Goal: Task Accomplishment & Management: Use online tool/utility

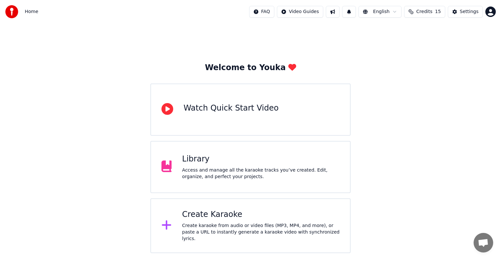
click at [204, 220] on div "Create Karaoke" at bounding box center [261, 215] width 158 height 10
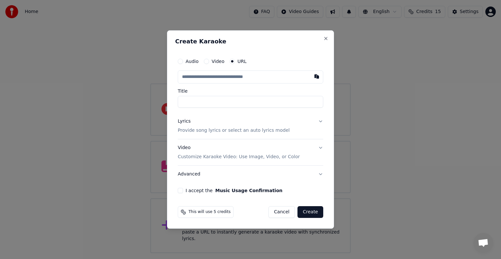
click at [222, 79] on input "text" at bounding box center [251, 77] width 146 height 13
type input "**********"
click at [192, 129] on p "Provide song lyrics or select an auto lyrics model" at bounding box center [234, 130] width 112 height 7
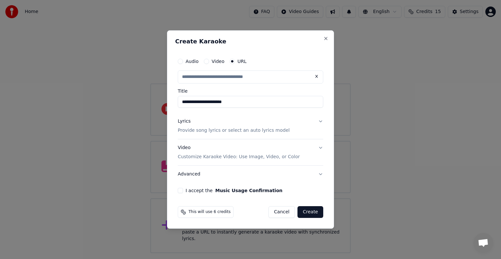
type input "**********"
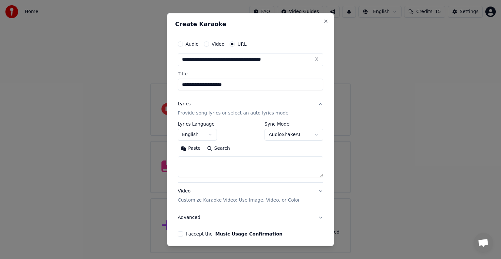
click at [192, 132] on button "English" at bounding box center [197, 135] width 39 height 12
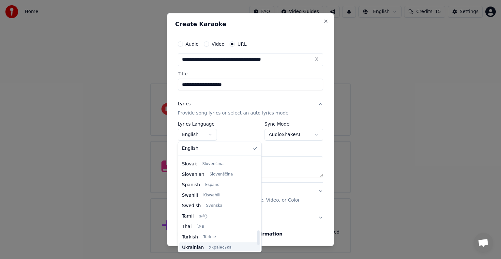
scroll to position [501, 0]
select select "**"
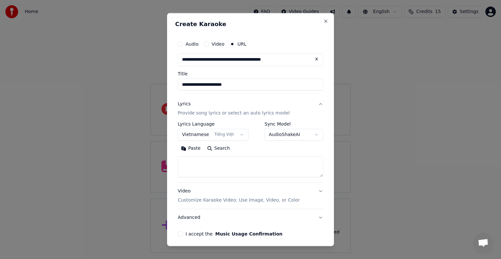
click at [207, 167] on textarea at bounding box center [251, 166] width 146 height 21
paste textarea "**********"
type textarea "**********"
click at [181, 234] on button "I accept the Music Usage Confirmation" at bounding box center [180, 233] width 5 height 5
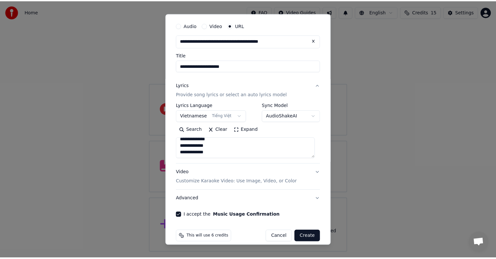
scroll to position [25, 0]
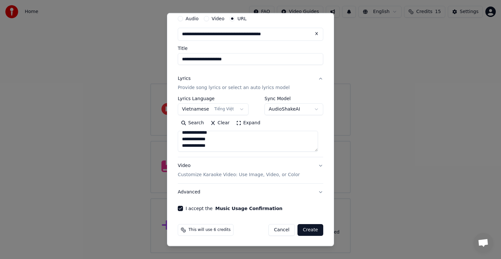
click at [306, 230] on button "Create" at bounding box center [311, 230] width 26 height 12
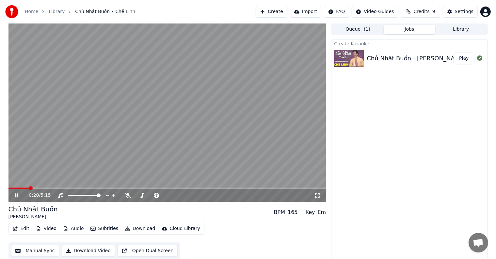
click at [40, 249] on button "Manual Sync" at bounding box center [35, 251] width 48 height 12
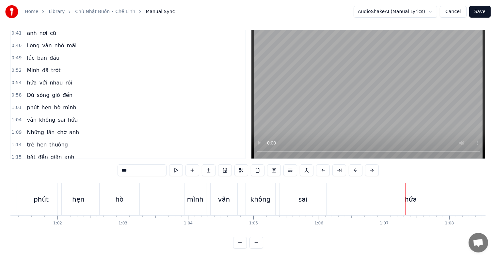
scroll to position [10, 0]
click at [123, 198] on div "hò" at bounding box center [120, 199] width 40 height 32
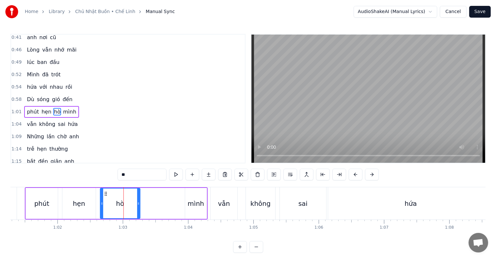
scroll to position [74, 0]
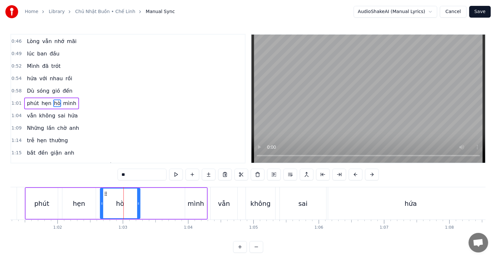
click at [191, 205] on div "mình" at bounding box center [196, 204] width 16 height 10
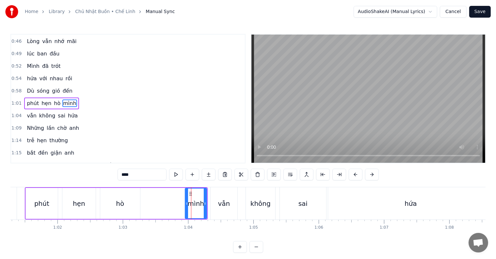
click at [121, 203] on div "hò" at bounding box center [120, 204] width 8 height 10
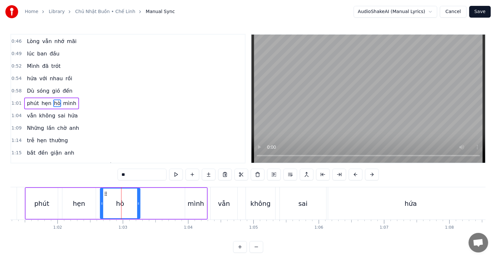
click at [43, 198] on div "phút" at bounding box center [42, 203] width 32 height 31
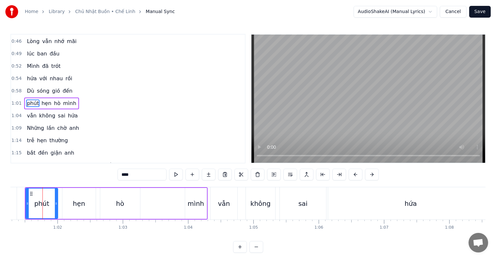
scroll to position [0, 4000]
click at [121, 204] on div "hò" at bounding box center [121, 204] width 8 height 10
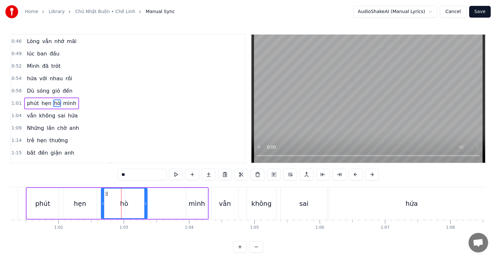
drag, startPoint x: 137, startPoint y: 204, endPoint x: 144, endPoint y: 204, distance: 6.2
click at [144, 204] on div "hò" at bounding box center [124, 204] width 45 height 30
click at [146, 204] on div "hò" at bounding box center [124, 204] width 45 height 30
drag, startPoint x: 146, startPoint y: 204, endPoint x: 151, endPoint y: 204, distance: 5.2
click at [151, 204] on icon at bounding box center [151, 203] width 3 height 5
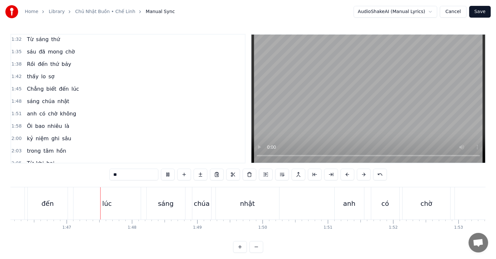
scroll to position [0, 6942]
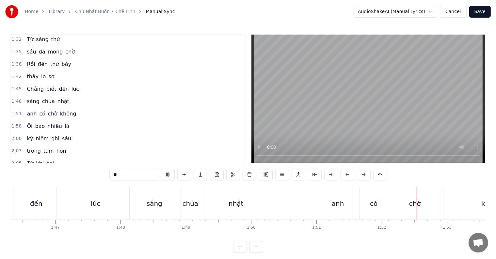
click at [38, 208] on div "đến" at bounding box center [36, 204] width 12 height 10
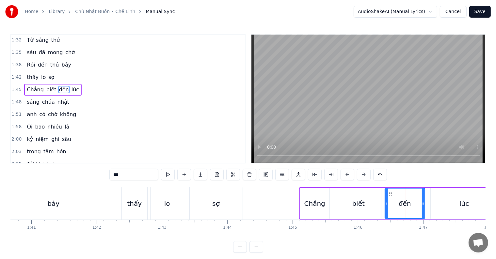
scroll to position [0, 6563]
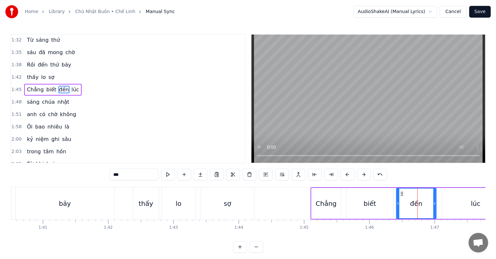
click at [141, 201] on div "thấy" at bounding box center [145, 204] width 15 height 10
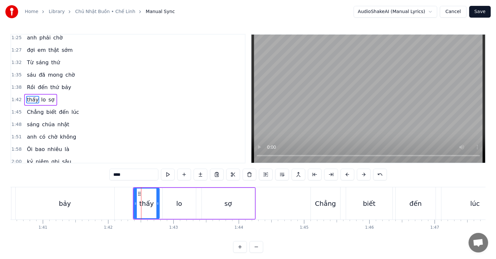
scroll to position [206, 0]
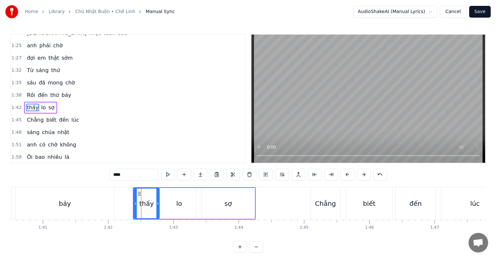
click at [330, 204] on div "Chẳng" at bounding box center [325, 204] width 21 height 10
type input "*****"
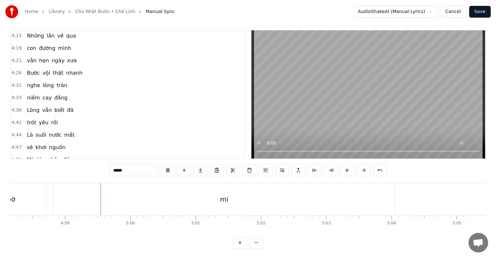
scroll to position [0, 19485]
click at [481, 12] on button "Save" at bounding box center [480, 12] width 22 height 12
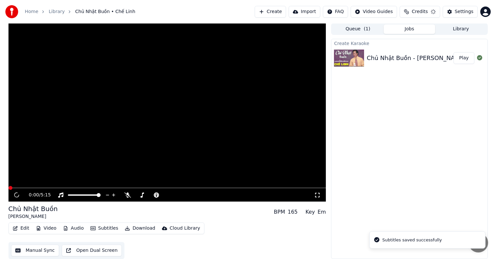
scroll to position [0, 0]
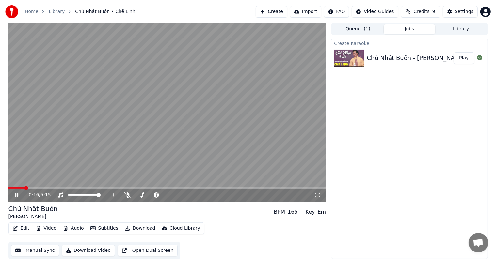
click at [24, 187] on span at bounding box center [26, 188] width 4 height 4
click at [32, 187] on span at bounding box center [34, 188] width 4 height 4
click at [32, 188] on span at bounding box center [33, 188] width 4 height 4
click at [27, 187] on span at bounding box center [17, 187] width 18 height 1
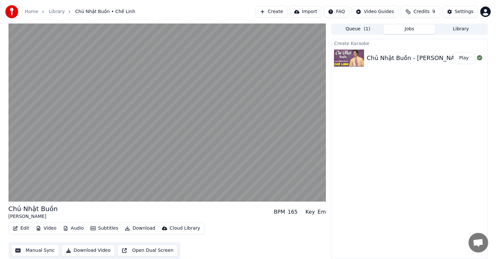
click at [461, 26] on button "Library" at bounding box center [461, 28] width 52 height 9
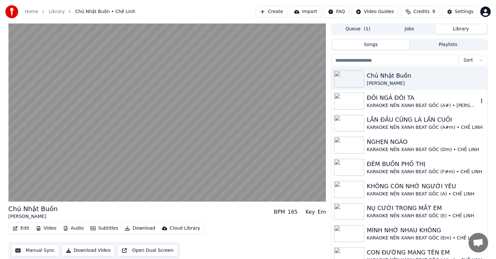
click at [405, 102] on div "ĐÔI NGẢ ĐÔI TA" at bounding box center [422, 97] width 111 height 9
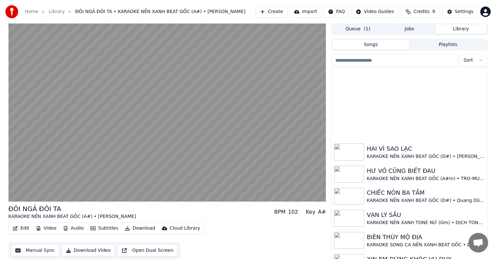
scroll to position [490, 0]
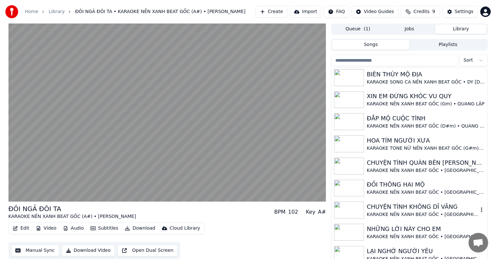
click at [391, 207] on div "CHUYỆN TÌNH KHÔNG DĨ VÃNG" at bounding box center [422, 206] width 111 height 9
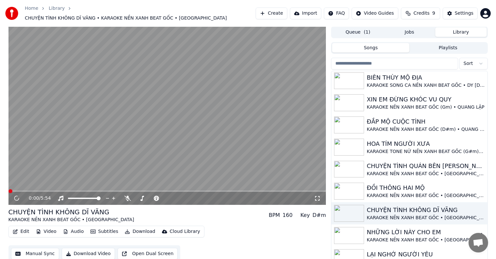
click at [393, 232] on div "NHỮNG LỜI NÀY CHO EM" at bounding box center [422, 232] width 111 height 9
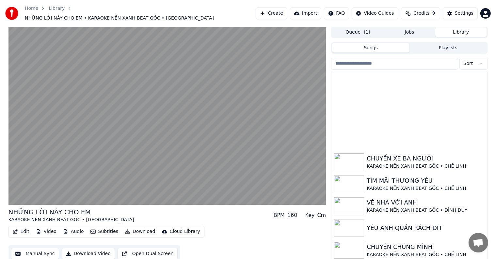
scroll to position [816, 0]
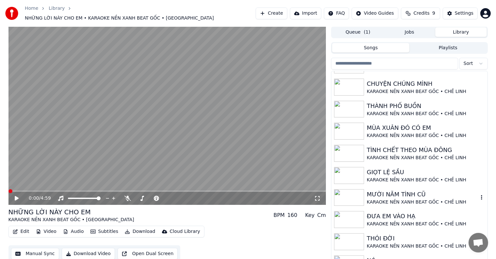
click at [397, 199] on div "KARAOKE NỀN XANH BEAT GỐC • CHẾ LINH" at bounding box center [422, 202] width 111 height 7
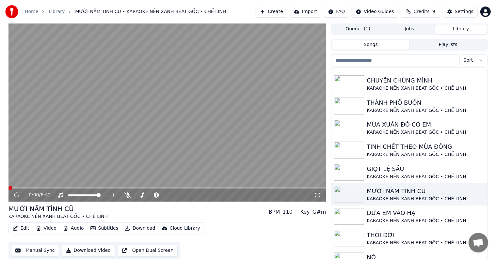
click at [24, 227] on button "Edit" at bounding box center [21, 228] width 22 height 9
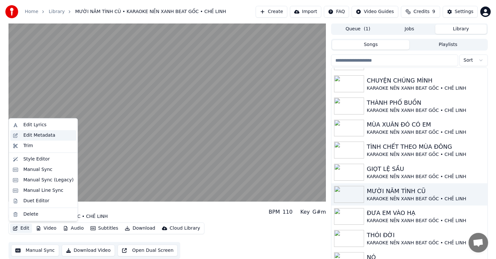
click at [49, 137] on div "Edit Metadata" at bounding box center [39, 135] width 32 height 7
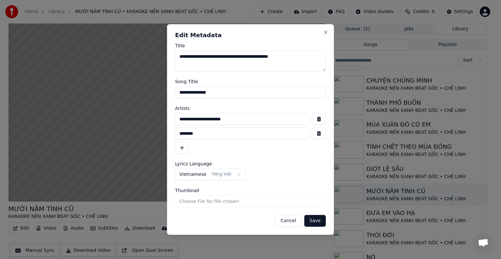
drag, startPoint x: 253, startPoint y: 119, endPoint x: 151, endPoint y: 119, distance: 101.5
click at [153, 119] on body "Home Library MƯỜI NĂM TÌNH CŨ • KARAOKE NỀN XANH BEAT GỐC • CHẾ LINH Create Imp…" at bounding box center [248, 129] width 496 height 259
click at [324, 31] on button "Close" at bounding box center [326, 32] width 5 height 5
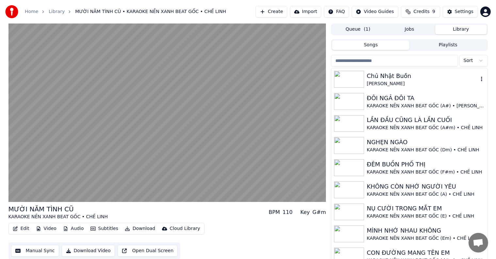
click at [384, 73] on div "Chủ Nhật Buồn" at bounding box center [422, 76] width 111 height 9
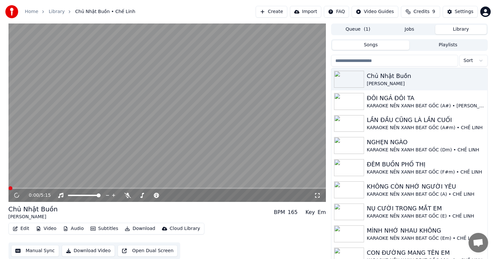
click at [23, 229] on button "Edit" at bounding box center [21, 228] width 22 height 9
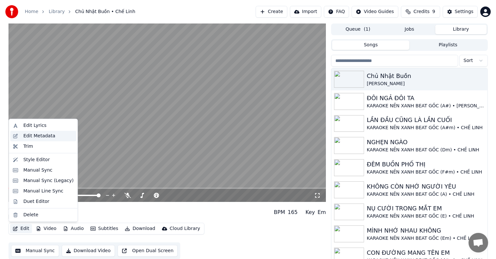
click at [44, 135] on div "Edit Metadata" at bounding box center [39, 136] width 32 height 7
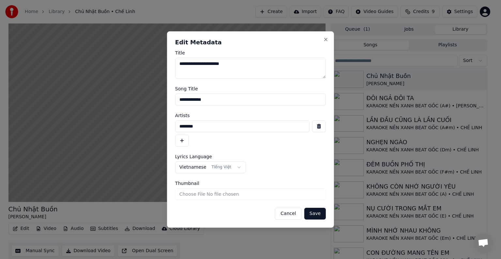
click at [204, 126] on input "********" at bounding box center [242, 126] width 135 height 12
drag, startPoint x: 204, startPoint y: 126, endPoint x: 166, endPoint y: 126, distance: 37.9
click at [166, 126] on body "Home Library Chủ Nhật Buồn • Chế Linh Create Import FAQ Video Guides Credits 9 …" at bounding box center [248, 129] width 496 height 259
paste input "**********"
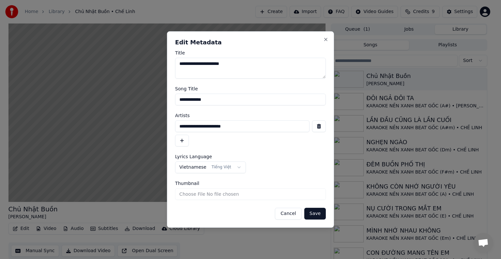
type input "**********"
click at [183, 139] on button "button" at bounding box center [182, 141] width 14 height 12
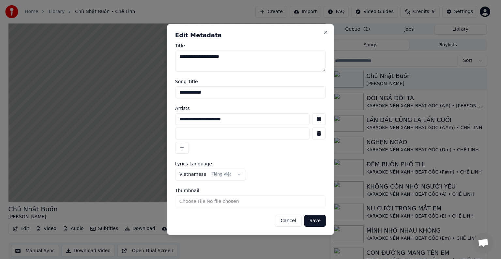
click at [197, 133] on input at bounding box center [242, 134] width 135 height 12
type input "********"
click at [213, 88] on input "**********" at bounding box center [250, 93] width 151 height 12
drag, startPoint x: 213, startPoint y: 92, endPoint x: 154, endPoint y: 90, distance: 58.5
click at [154, 90] on body "Home Library Chủ Nhật Buồn • Chế Linh Create Import FAQ Video Guides Credits 9 …" at bounding box center [248, 129] width 496 height 259
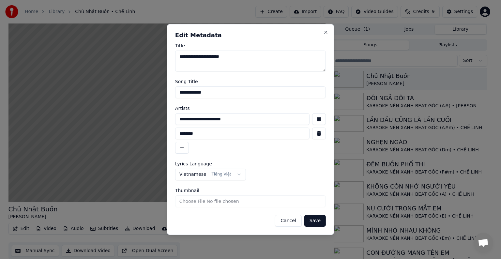
type input "**********"
click at [317, 221] on button "Save" at bounding box center [316, 221] width 22 height 12
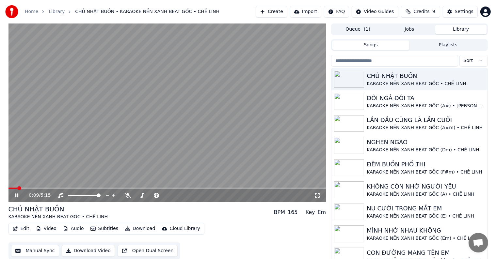
click at [18, 187] on span at bounding box center [19, 188] width 4 height 4
click at [0, 203] on div "0:09 / 5:15 CHỦ NHẬT BUỒN KARAOKE NỀN XANH BEAT GỐC • CHẾ LINH BPM 165 Key Em E…" at bounding box center [248, 143] width 496 height 239
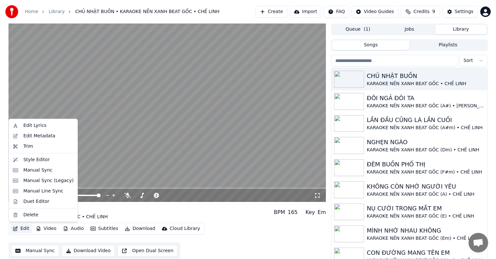
click at [25, 229] on button "Edit" at bounding box center [21, 228] width 22 height 9
click at [40, 137] on div "Edit Metadata" at bounding box center [39, 136] width 32 height 7
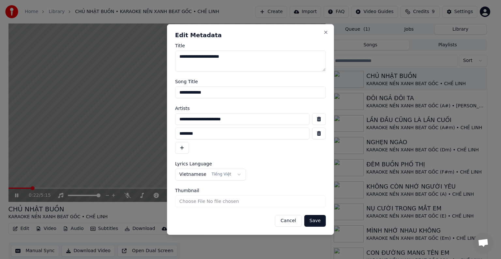
click at [245, 120] on input "**********" at bounding box center [242, 119] width 135 height 12
type input "**********"
click at [180, 136] on input "********" at bounding box center [242, 134] width 135 height 12
type input "********"
click at [316, 220] on button "Save" at bounding box center [316, 221] width 22 height 12
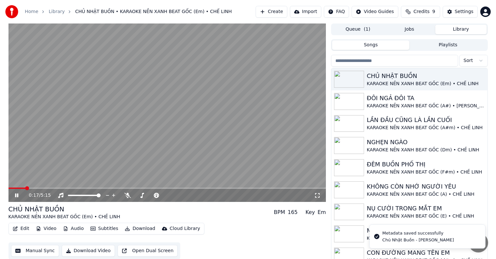
click at [25, 188] on span at bounding box center [16, 188] width 17 height 1
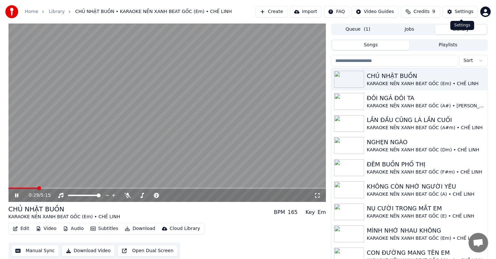
click at [465, 13] on div "Settings" at bounding box center [464, 11] width 19 height 7
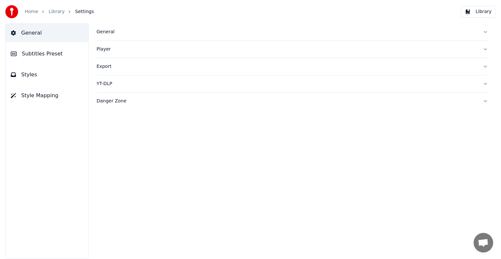
click at [55, 55] on span "Subtitles Preset" at bounding box center [42, 54] width 41 height 8
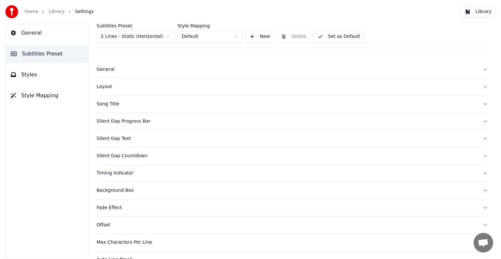
click at [110, 103] on div "Song Title" at bounding box center [287, 104] width 381 height 7
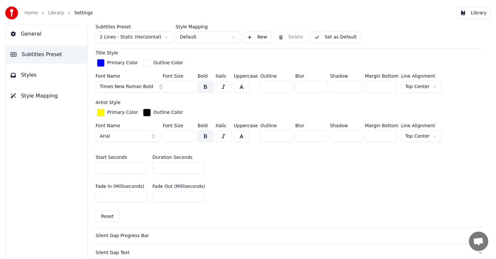
scroll to position [294, 0]
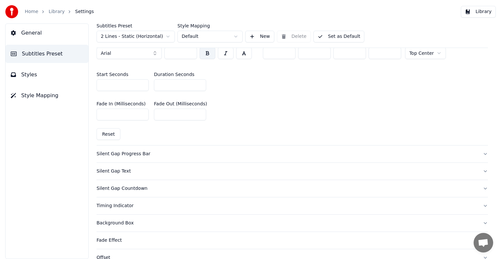
drag, startPoint x: 167, startPoint y: 85, endPoint x: 155, endPoint y: 84, distance: 12.2
click at [155, 84] on input "**" at bounding box center [180, 85] width 52 height 12
type input "**"
click at [485, 12] on button "Library" at bounding box center [478, 12] width 35 height 12
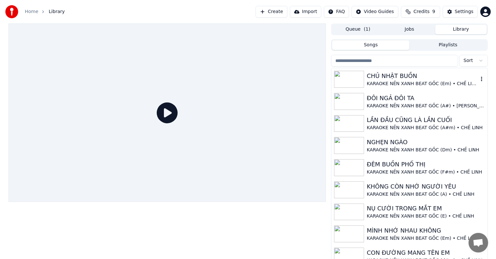
click at [393, 78] on div "CHỦ NHẬT BUỒN" at bounding box center [422, 76] width 111 height 9
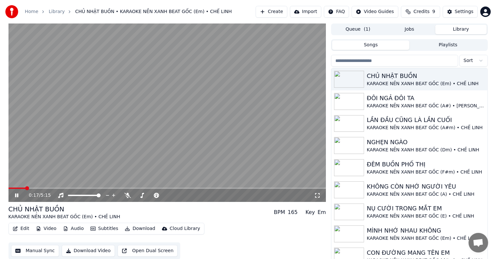
click at [25, 188] on span at bounding box center [27, 188] width 4 height 4
click at [2, 205] on div "0:18 / 5:15 CHỦ NHẬT BUỒN KARAOKE NỀN XANH BEAT GỐC (Em) • CHẾ LINH BPM 165 Key…" at bounding box center [248, 143] width 496 height 239
click at [85, 252] on button "Download Video" at bounding box center [88, 251] width 53 height 12
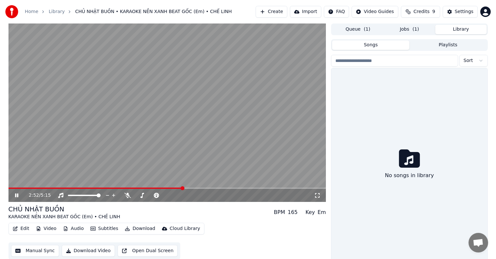
click at [458, 27] on button "Library" at bounding box center [461, 29] width 52 height 9
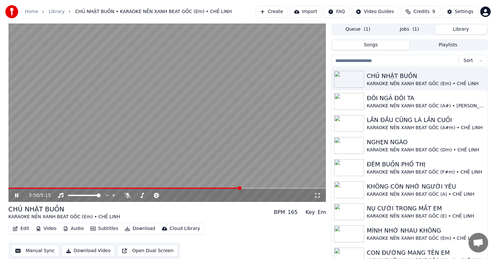
click at [84, 133] on video at bounding box center [167, 113] width 318 height 179
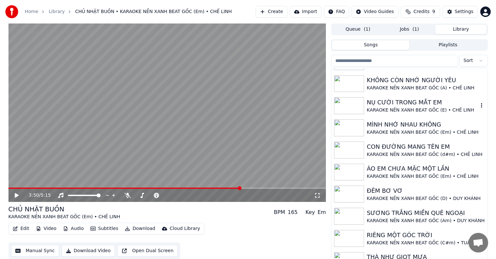
scroll to position [131, 0]
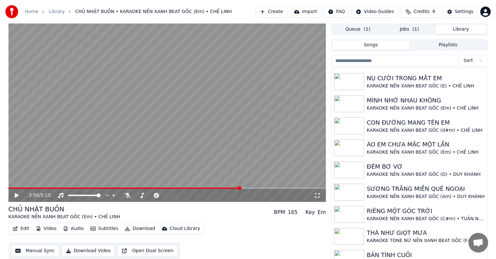
click at [420, 61] on input "search" at bounding box center [394, 61] width 127 height 12
type input "*"
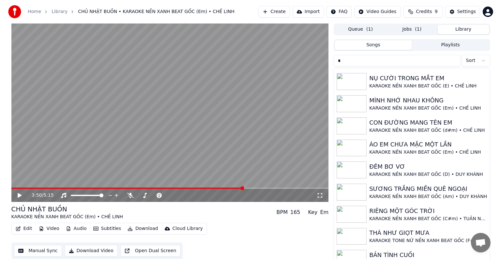
scroll to position [5, 0]
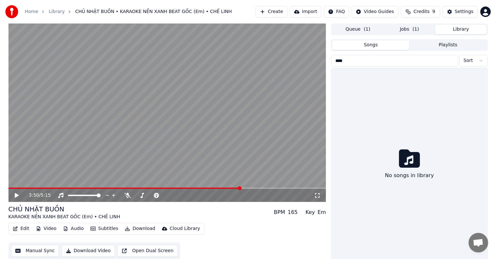
click at [419, 60] on input "****" at bounding box center [394, 61] width 127 height 12
drag, startPoint x: 386, startPoint y: 61, endPoint x: 322, endPoint y: 65, distance: 63.7
click at [322, 65] on div "**********" at bounding box center [248, 143] width 490 height 239
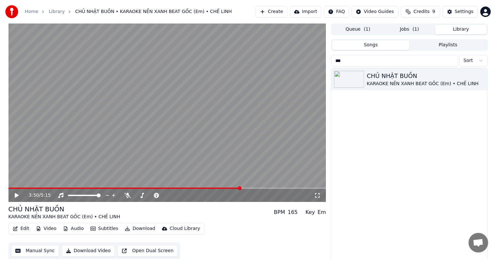
type input "***"
click at [465, 27] on button "Library" at bounding box center [461, 29] width 52 height 9
click at [375, 27] on button "Queue ( 1 )" at bounding box center [358, 29] width 52 height 9
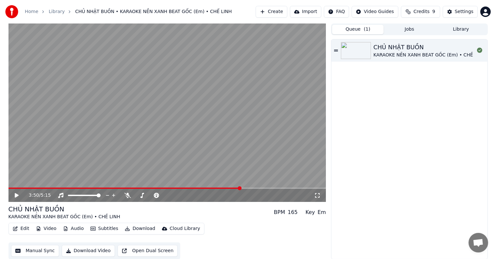
click at [392, 100] on div "CHỦ NHẬT BUỒN KARAOKE NỀN XANH BEAT GỐC (Em) • CHẾ LINH" at bounding box center [409, 150] width 156 height 220
click at [283, 11] on button "Create" at bounding box center [272, 12] width 32 height 12
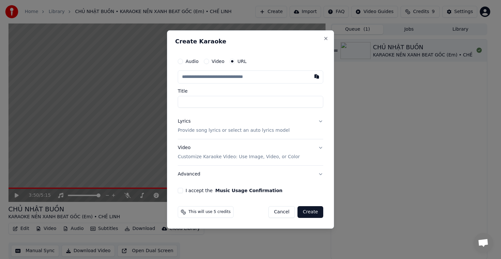
click at [207, 101] on input "Title" at bounding box center [251, 102] width 146 height 12
click at [214, 77] on input "text" at bounding box center [251, 77] width 146 height 13
paste input "**********"
type input "**********"
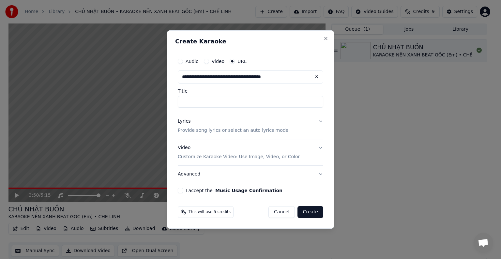
type input "**********"
click at [209, 131] on p "Provide song lyrics or select an auto lyrics model" at bounding box center [234, 130] width 112 height 7
type input "**********"
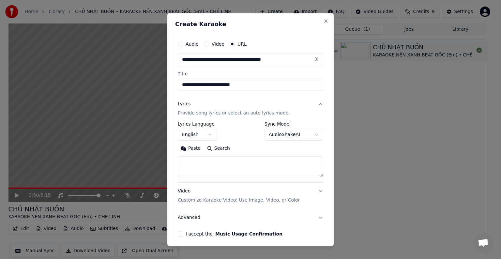
click at [190, 162] on textarea at bounding box center [251, 166] width 146 height 21
paste textarea "**********"
type textarea "**********"
click at [196, 135] on body "**********" at bounding box center [248, 129] width 496 height 259
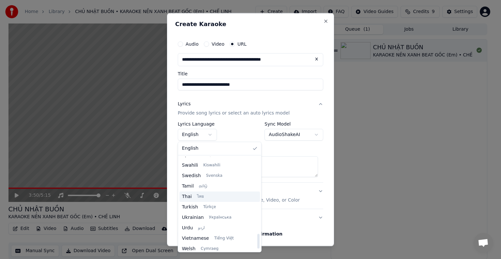
scroll to position [501, 0]
select select "**"
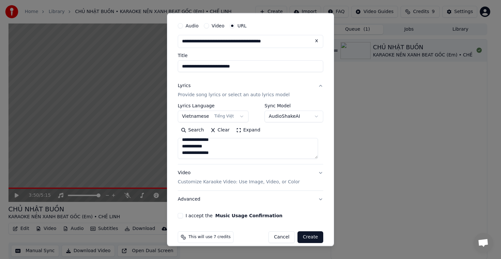
scroll to position [25, 0]
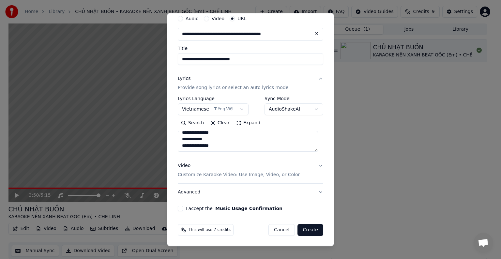
click at [181, 208] on button "I accept the Music Usage Confirmation" at bounding box center [180, 208] width 5 height 5
click at [303, 230] on button "Create" at bounding box center [311, 230] width 26 height 12
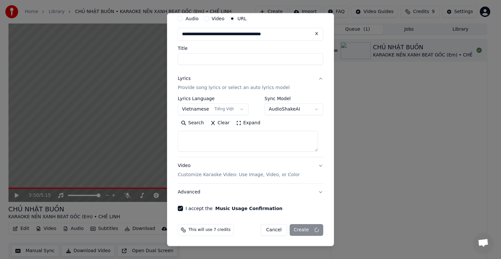
select select
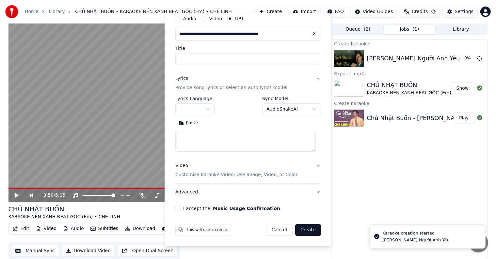
scroll to position [0, 0]
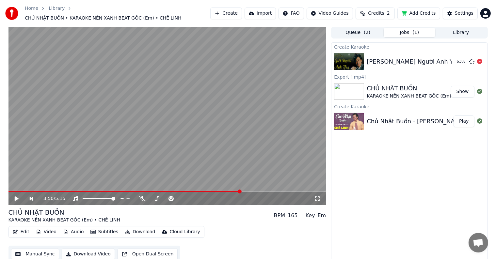
click at [400, 57] on div "Chế Linh - Giết Người Anh Yêu" at bounding box center [413, 61] width 93 height 9
click at [409, 57] on div "Chế Linh - Giết Người Anh Yêu" at bounding box center [413, 61] width 93 height 9
click at [461, 27] on button "Library" at bounding box center [461, 31] width 52 height 9
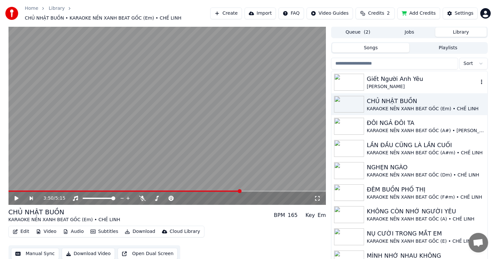
click at [390, 74] on div "Giết Người Anh Yêu" at bounding box center [422, 78] width 111 height 9
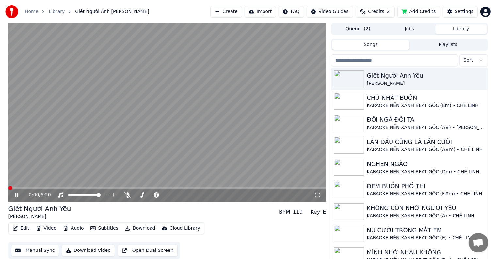
click at [42, 252] on button "Manual Sync" at bounding box center [35, 251] width 48 height 12
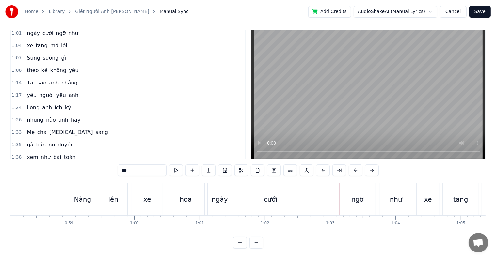
scroll to position [33, 0]
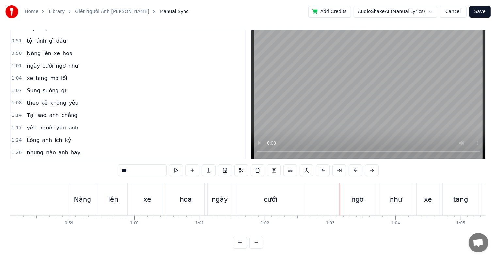
click at [221, 195] on div "ngày" at bounding box center [220, 200] width 16 height 10
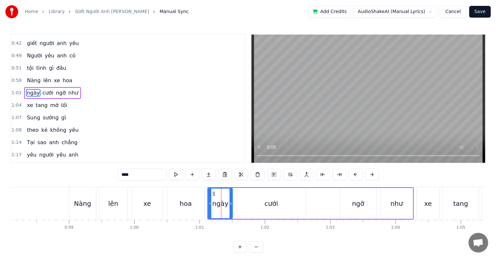
scroll to position [2, 0]
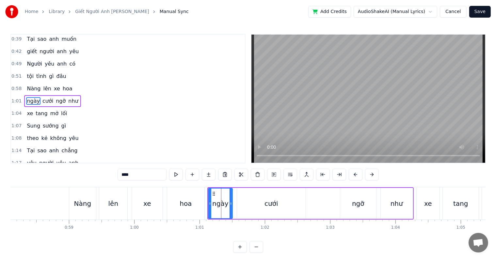
click at [251, 198] on div "cưới" at bounding box center [271, 203] width 69 height 31
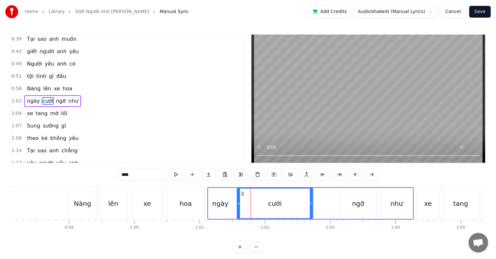
drag, startPoint x: 304, startPoint y: 205, endPoint x: 311, endPoint y: 204, distance: 7.2
click at [311, 204] on icon at bounding box center [311, 203] width 3 height 5
click at [226, 200] on div "ngày" at bounding box center [220, 204] width 16 height 10
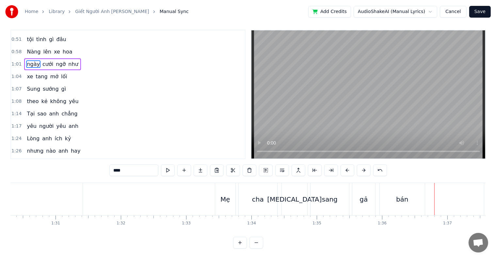
scroll to position [100, 0]
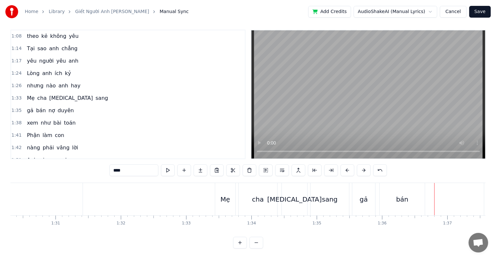
click at [402, 197] on div "bán" at bounding box center [402, 200] width 12 height 10
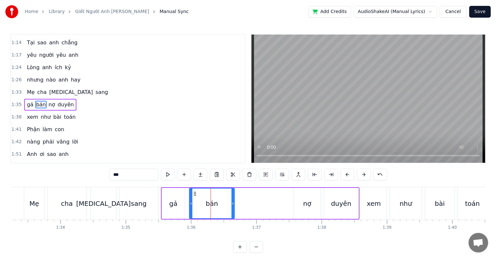
scroll to position [0, 6032]
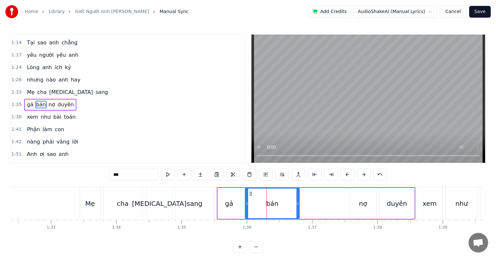
drag, startPoint x: 288, startPoint y: 202, endPoint x: 297, endPoint y: 202, distance: 9.1
click at [297, 202] on icon at bounding box center [297, 203] width 3 height 5
drag, startPoint x: 297, startPoint y: 202, endPoint x: 303, endPoint y: 202, distance: 5.9
click at [303, 202] on icon at bounding box center [303, 203] width 3 height 5
click at [305, 203] on icon at bounding box center [306, 203] width 3 height 5
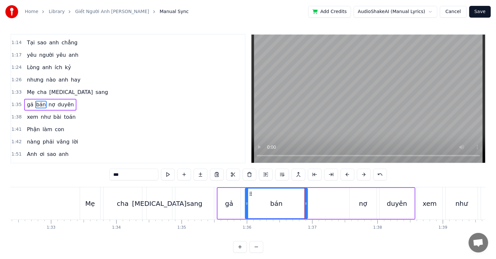
click at [180, 206] on div "sang" at bounding box center [194, 203] width 39 height 32
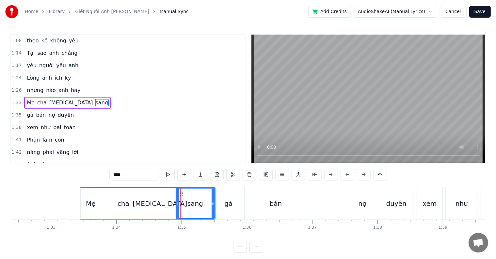
scroll to position [98, 0]
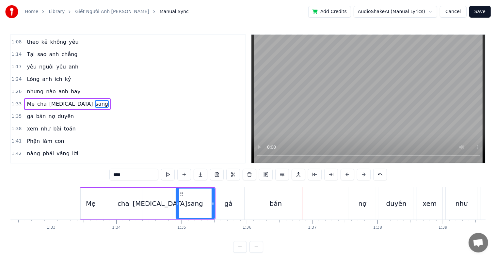
click at [89, 208] on div "Mẹ" at bounding box center [91, 204] width 10 height 10
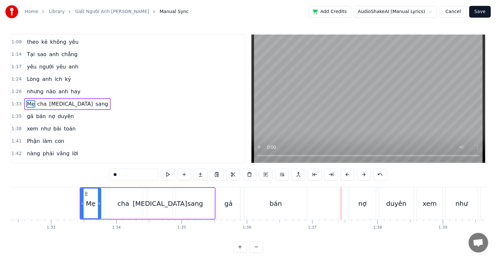
click at [276, 207] on div "bán" at bounding box center [276, 204] width 12 height 10
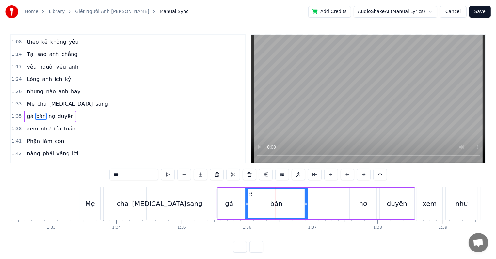
scroll to position [110, 0]
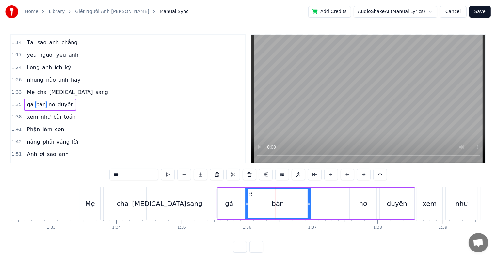
drag, startPoint x: 305, startPoint y: 202, endPoint x: 310, endPoint y: 202, distance: 5.2
click at [309, 203] on circle at bounding box center [309, 203] width 0 height 0
drag, startPoint x: 311, startPoint y: 204, endPoint x: 315, endPoint y: 204, distance: 4.6
click at [315, 204] on icon at bounding box center [315, 203] width 3 height 5
click at [163, 204] on div "tham" at bounding box center [159, 204] width 55 height 10
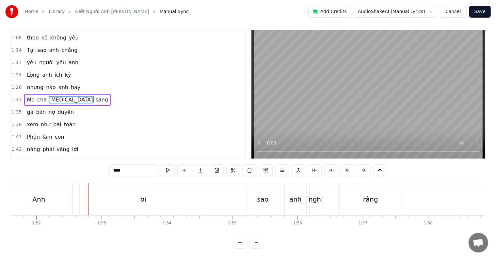
scroll to position [10, 0]
click at [151, 186] on div "ơi" at bounding box center [143, 199] width 127 height 32
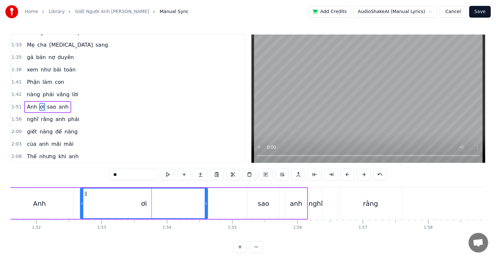
scroll to position [158, 0]
drag, startPoint x: 206, startPoint y: 201, endPoint x: 213, endPoint y: 201, distance: 6.2
click at [213, 201] on icon at bounding box center [212, 203] width 3 height 5
click at [54, 205] on div "Anh" at bounding box center [39, 203] width 67 height 31
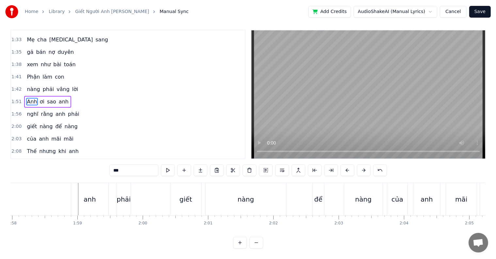
scroll to position [0, 7526]
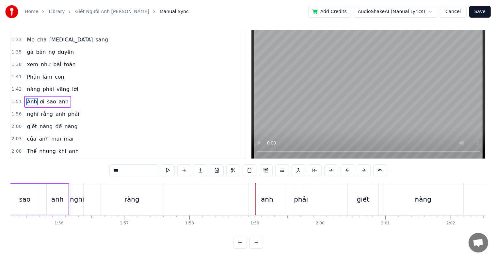
click at [137, 195] on div "rằng" at bounding box center [131, 200] width 15 height 10
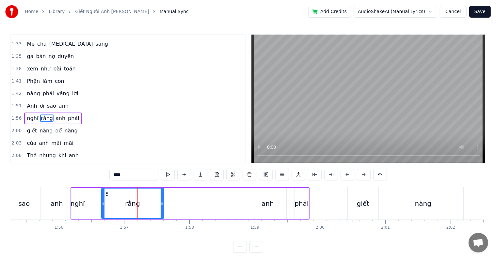
scroll to position [170, 0]
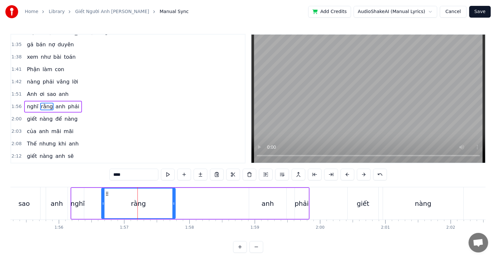
drag, startPoint x: 162, startPoint y: 202, endPoint x: 173, endPoint y: 202, distance: 11.8
click at [173, 202] on icon at bounding box center [173, 203] width 3 height 5
drag, startPoint x: 174, startPoint y: 204, endPoint x: 177, endPoint y: 205, distance: 3.7
click at [177, 205] on icon at bounding box center [177, 203] width 3 height 5
click at [140, 204] on div "rằng" at bounding box center [140, 204] width 15 height 10
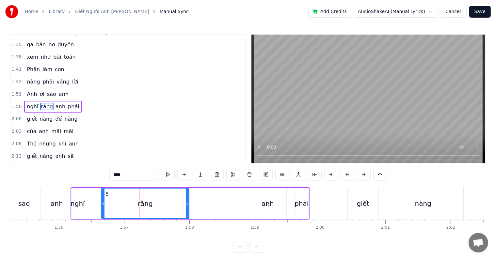
drag, startPoint x: 177, startPoint y: 203, endPoint x: 188, endPoint y: 202, distance: 10.5
click at [188, 202] on icon at bounding box center [187, 203] width 3 height 5
drag, startPoint x: 188, startPoint y: 204, endPoint x: 193, endPoint y: 204, distance: 5.3
click at [192, 204] on icon at bounding box center [191, 203] width 3 height 5
drag, startPoint x: 193, startPoint y: 204, endPoint x: 203, endPoint y: 204, distance: 10.1
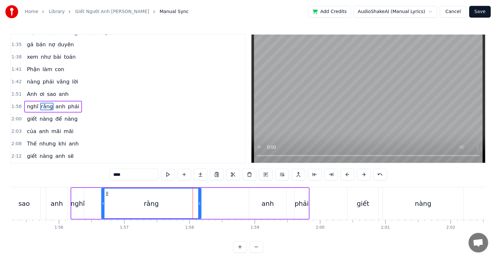
click at [201, 204] on icon at bounding box center [199, 203] width 3 height 5
drag, startPoint x: 203, startPoint y: 204, endPoint x: 211, endPoint y: 203, distance: 7.2
click at [211, 203] on icon at bounding box center [210, 203] width 3 height 5
click at [56, 202] on div "anh" at bounding box center [57, 204] width 12 height 10
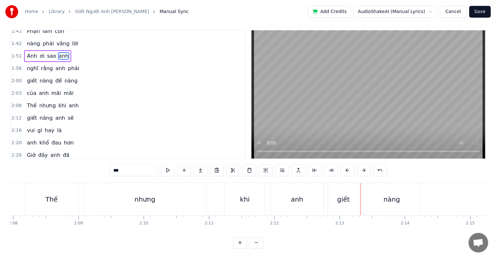
scroll to position [223, 0]
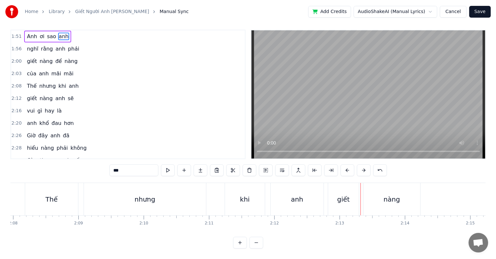
click at [289, 197] on div "anh" at bounding box center [297, 199] width 53 height 32
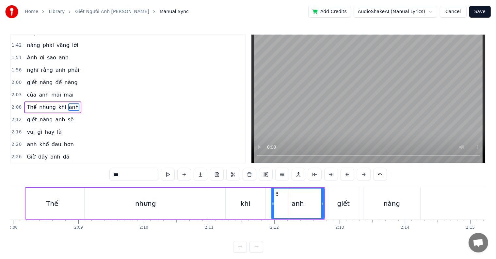
scroll to position [206, 0]
click at [392, 205] on div "nàng" at bounding box center [392, 204] width 16 height 10
type input "****"
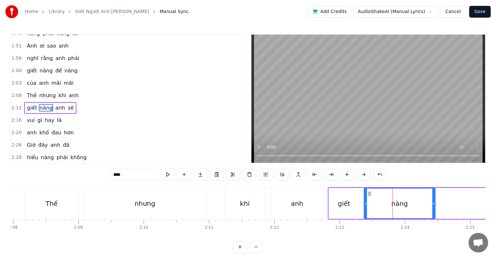
drag, startPoint x: 420, startPoint y: 206, endPoint x: 435, endPoint y: 204, distance: 15.5
click at [435, 204] on div at bounding box center [433, 204] width 3 height 30
drag, startPoint x: 435, startPoint y: 204, endPoint x: 448, endPoint y: 202, distance: 13.5
click at [442, 202] on icon at bounding box center [441, 203] width 3 height 5
drag, startPoint x: 448, startPoint y: 202, endPoint x: 461, endPoint y: 202, distance: 13.1
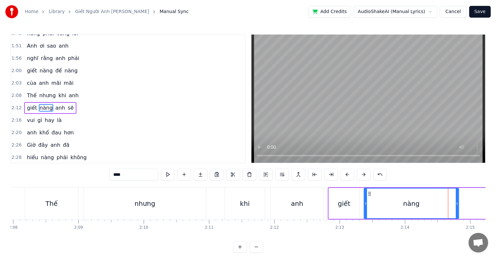
click at [458, 202] on icon at bounding box center [457, 203] width 3 height 5
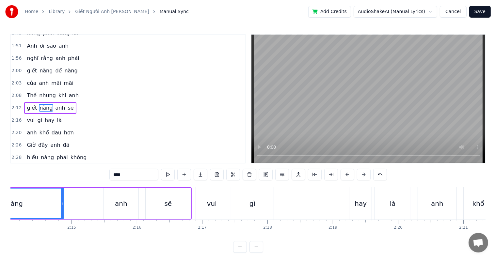
scroll to position [0, 8773]
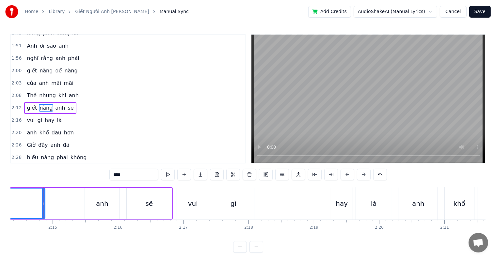
drag, startPoint x: 43, startPoint y: 204, endPoint x: 47, endPoint y: 204, distance: 4.2
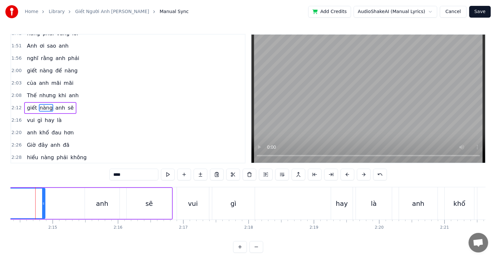
scroll to position [0, 8765]
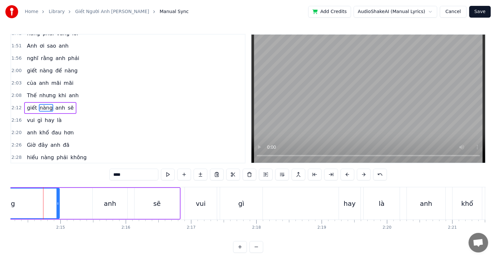
drag, startPoint x: 51, startPoint y: 203, endPoint x: 57, endPoint y: 203, distance: 6.5
click at [57, 203] on icon at bounding box center [57, 203] width 3 height 5
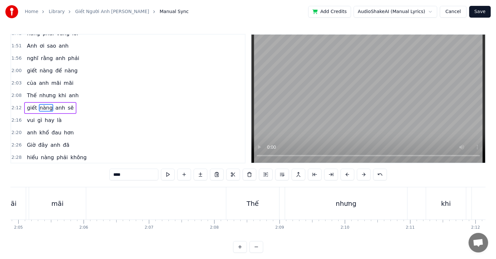
click at [13, 200] on div "mãi" at bounding box center [10, 204] width 12 height 10
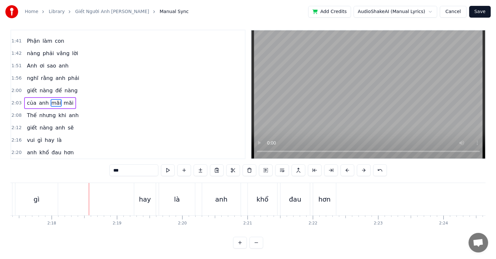
scroll to position [10, 0]
click at [51, 192] on div "gì" at bounding box center [36, 199] width 42 height 32
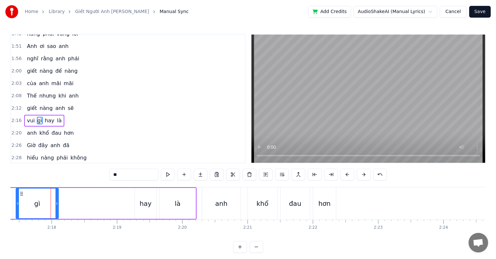
scroll to position [230, 0]
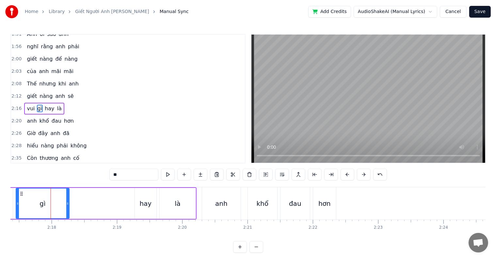
drag, startPoint x: 56, startPoint y: 201, endPoint x: 67, endPoint y: 203, distance: 11.1
click at [67, 203] on icon at bounding box center [67, 203] width 3 height 5
drag, startPoint x: 67, startPoint y: 203, endPoint x: 77, endPoint y: 205, distance: 10.0
click at [77, 205] on icon at bounding box center [75, 203] width 3 height 5
drag, startPoint x: 77, startPoint y: 205, endPoint x: 84, endPoint y: 207, distance: 7.4
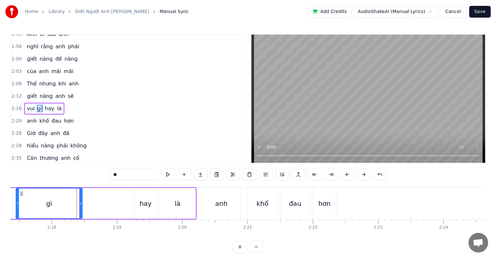
click at [82, 207] on div at bounding box center [80, 204] width 3 height 30
drag, startPoint x: 84, startPoint y: 207, endPoint x: 93, endPoint y: 209, distance: 9.0
click at [93, 209] on div at bounding box center [93, 204] width 3 height 30
click at [96, 209] on div at bounding box center [96, 204] width 3 height 30
drag, startPoint x: 96, startPoint y: 209, endPoint x: 103, endPoint y: 210, distance: 7.6
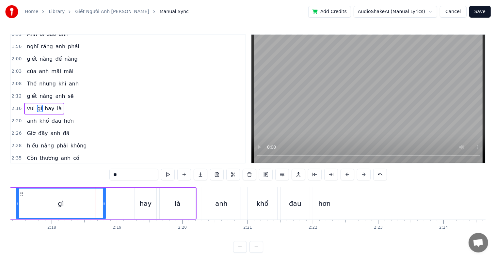
click at [103, 210] on div at bounding box center [104, 204] width 3 height 30
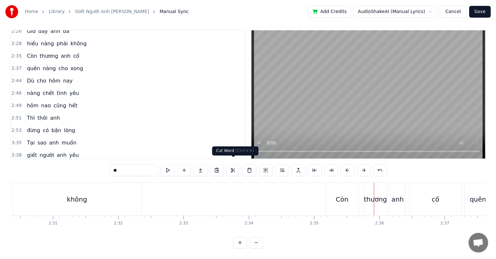
scroll to position [10, 0]
click at [338, 199] on div "Còn" at bounding box center [342, 199] width 32 height 32
type input "***"
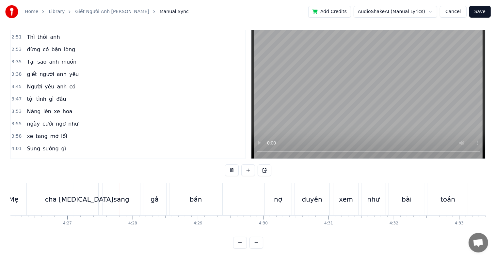
scroll to position [0, 17421]
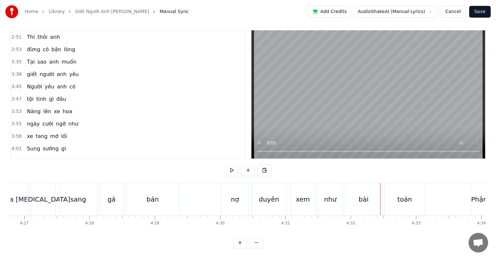
click at [37, 195] on div "tham" at bounding box center [43, 200] width 55 height 10
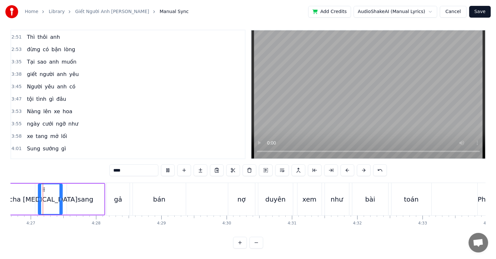
scroll to position [0, 17408]
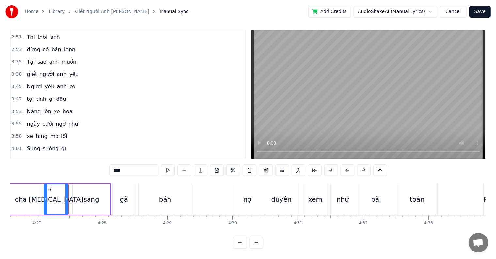
click at [181, 196] on div "bán" at bounding box center [165, 199] width 53 height 32
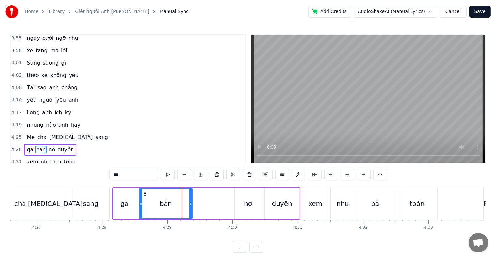
scroll to position [530, 0]
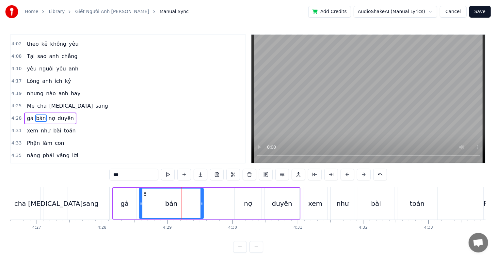
drag, startPoint x: 190, startPoint y: 202, endPoint x: 201, endPoint y: 202, distance: 11.1
click at [201, 202] on icon at bounding box center [201, 203] width 3 height 5
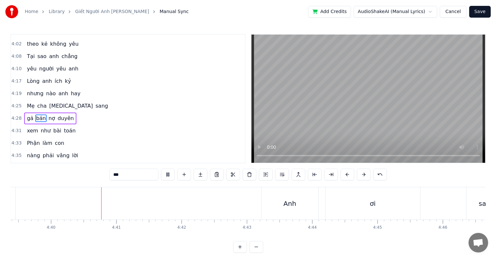
scroll to position [0, 18252]
click at [405, 202] on div "ơi" at bounding box center [363, 203] width 95 height 32
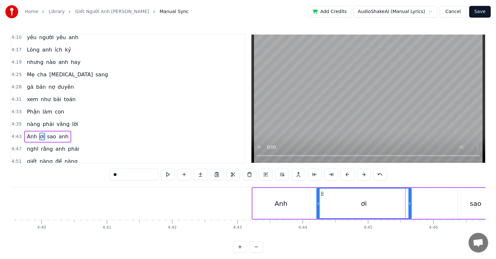
scroll to position [579, 0]
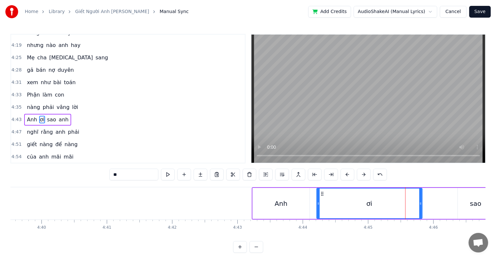
drag, startPoint x: 410, startPoint y: 204, endPoint x: 421, endPoint y: 203, distance: 11.4
click at [421, 203] on icon at bounding box center [420, 203] width 3 height 5
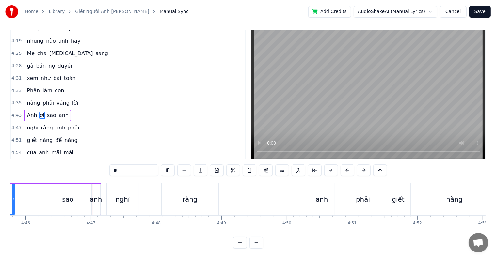
scroll to position [0, 18664]
click at [200, 196] on div "rằng" at bounding box center [186, 199] width 57 height 32
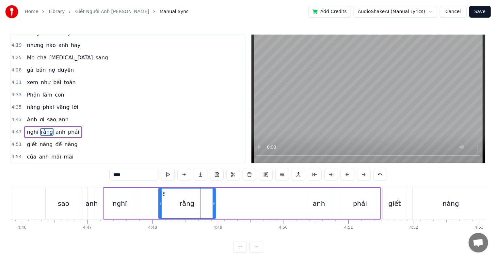
scroll to position [590, 0]
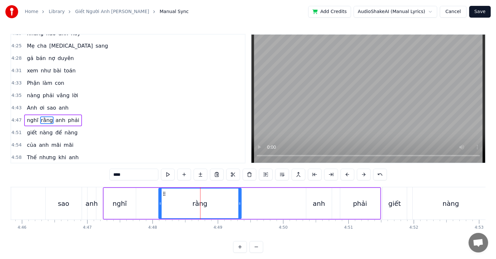
drag, startPoint x: 214, startPoint y: 202, endPoint x: 240, endPoint y: 202, distance: 25.8
click at [240, 203] on circle at bounding box center [240, 203] width 0 height 0
drag, startPoint x: 240, startPoint y: 202, endPoint x: 249, endPoint y: 202, distance: 9.5
click at [242, 203] on circle at bounding box center [242, 203] width 0 height 0
drag, startPoint x: 249, startPoint y: 202, endPoint x: 258, endPoint y: 202, distance: 9.1
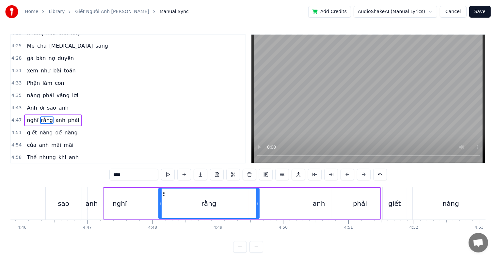
click at [258, 202] on icon at bounding box center [257, 203] width 3 height 5
drag, startPoint x: 258, startPoint y: 202, endPoint x: 262, endPoint y: 202, distance: 3.3
click at [262, 202] on icon at bounding box center [261, 203] width 3 height 5
drag, startPoint x: 265, startPoint y: 202, endPoint x: 259, endPoint y: 202, distance: 6.2
click at [259, 202] on icon at bounding box center [259, 203] width 3 height 5
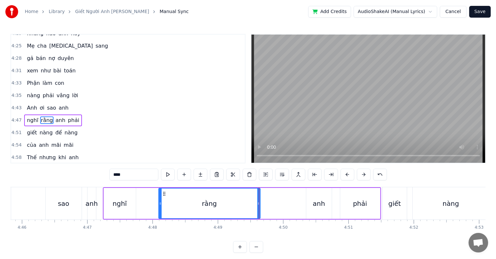
click at [260, 201] on icon at bounding box center [258, 203] width 3 height 5
click at [75, 201] on div "sao" at bounding box center [64, 203] width 36 height 32
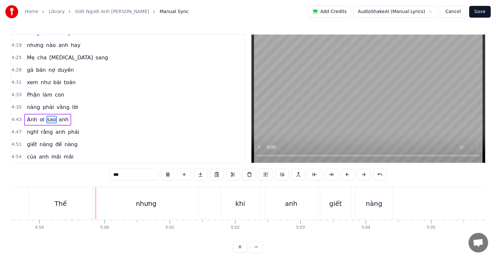
scroll to position [0, 19499]
click at [378, 207] on div "nàng" at bounding box center [370, 203] width 37 height 32
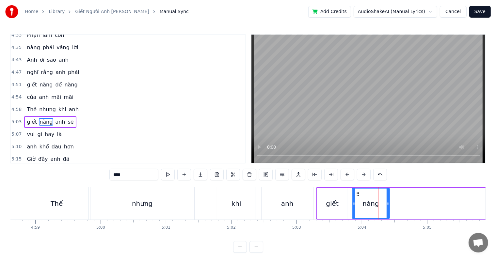
scroll to position [639, 0]
drag, startPoint x: 388, startPoint y: 205, endPoint x: 406, endPoint y: 204, distance: 18.7
click at [406, 204] on icon at bounding box center [406, 203] width 3 height 5
drag, startPoint x: 406, startPoint y: 203, endPoint x: 416, endPoint y: 203, distance: 10.1
click at [416, 203] on icon at bounding box center [416, 203] width 3 height 5
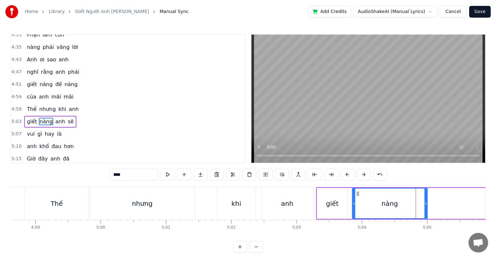
drag, startPoint x: 416, startPoint y: 204, endPoint x: 426, endPoint y: 204, distance: 10.1
click at [426, 204] on icon at bounding box center [425, 203] width 3 height 5
drag, startPoint x: 426, startPoint y: 204, endPoint x: 434, endPoint y: 204, distance: 7.2
click at [430, 204] on icon at bounding box center [428, 203] width 3 height 5
drag, startPoint x: 434, startPoint y: 204, endPoint x: 441, endPoint y: 203, distance: 7.9
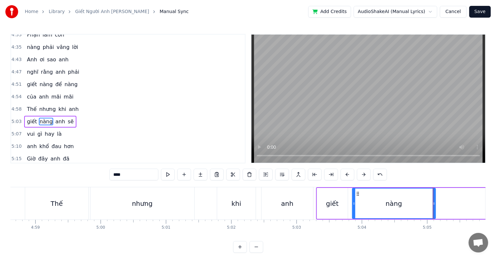
click at [435, 203] on icon at bounding box center [434, 203] width 3 height 5
drag, startPoint x: 442, startPoint y: 203, endPoint x: 453, endPoint y: 203, distance: 11.4
click at [452, 203] on icon at bounding box center [450, 203] width 3 height 5
drag, startPoint x: 453, startPoint y: 203, endPoint x: 450, endPoint y: 204, distance: 3.8
click at [450, 204] on icon at bounding box center [449, 203] width 3 height 5
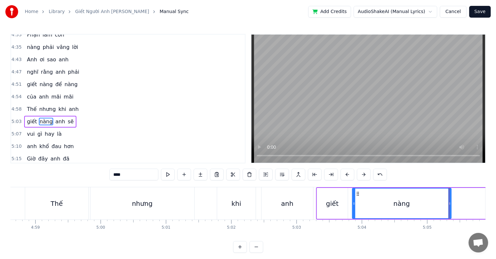
click at [279, 202] on div "anh" at bounding box center [288, 203] width 52 height 32
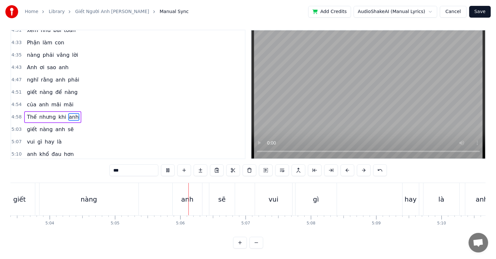
scroll to position [0, 19921]
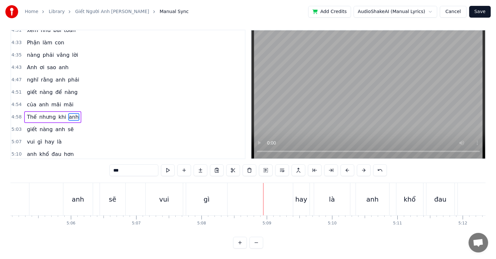
click at [81, 195] on div "anh" at bounding box center [78, 200] width 12 height 10
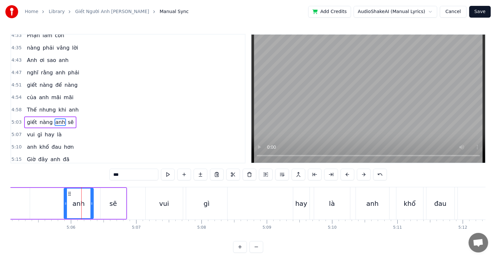
scroll to position [639, 0]
click at [162, 203] on div "vui" at bounding box center [164, 204] width 10 height 10
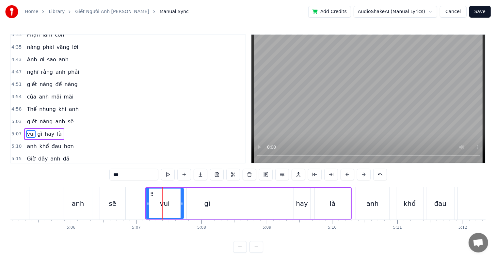
scroll to position [650, 0]
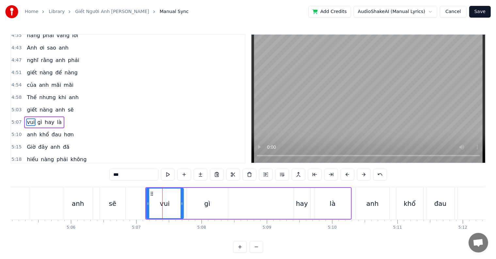
click at [209, 209] on div "gì" at bounding box center [207, 203] width 41 height 31
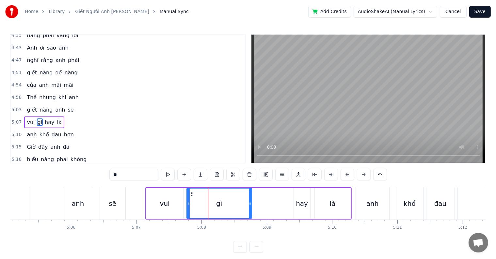
drag, startPoint x: 225, startPoint y: 205, endPoint x: 249, endPoint y: 204, distance: 23.9
click at [249, 204] on icon at bounding box center [250, 203] width 3 height 5
drag, startPoint x: 249, startPoint y: 204, endPoint x: 258, endPoint y: 202, distance: 8.6
click at [258, 202] on icon at bounding box center [258, 203] width 3 height 5
click at [262, 202] on icon at bounding box center [261, 203] width 3 height 5
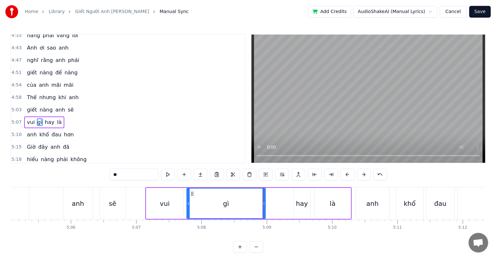
click at [115, 204] on div "sẽ" at bounding box center [113, 204] width 8 height 10
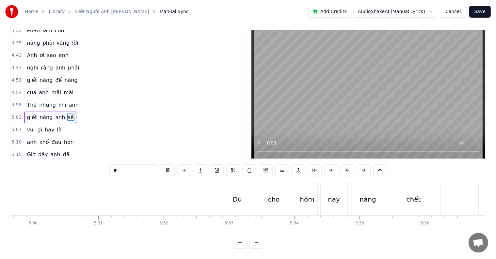
scroll to position [0, 21590]
click at [349, 195] on div "chết" at bounding box center [349, 200] width 14 height 10
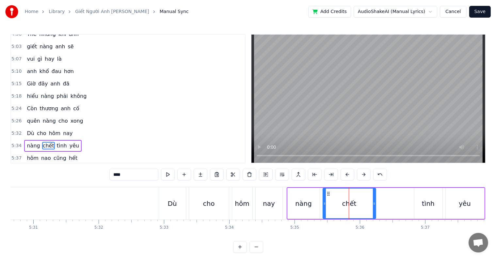
scroll to position [735, 0]
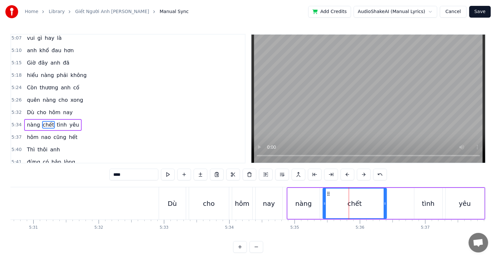
drag, startPoint x: 373, startPoint y: 202, endPoint x: 384, endPoint y: 201, distance: 10.8
click at [384, 201] on icon at bounding box center [385, 203] width 3 height 5
click at [237, 210] on div "hôm" at bounding box center [242, 203] width 20 height 32
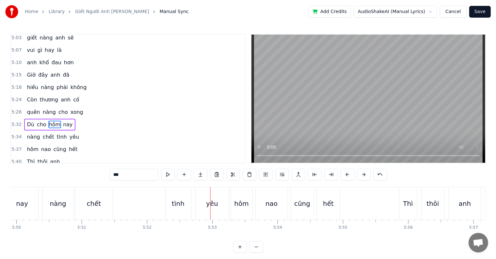
scroll to position [10, 0]
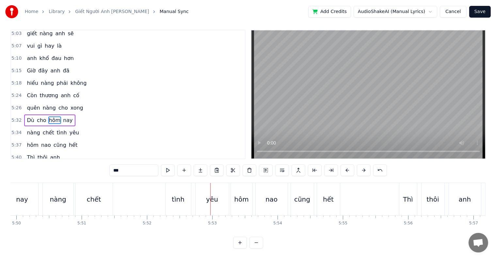
click at [103, 193] on div "chết" at bounding box center [93, 199] width 37 height 32
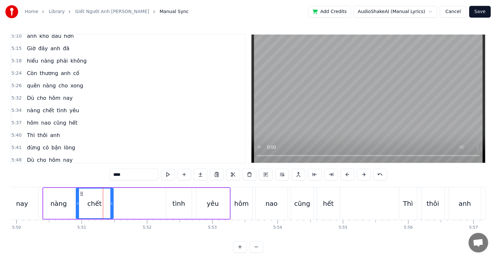
scroll to position [795, 0]
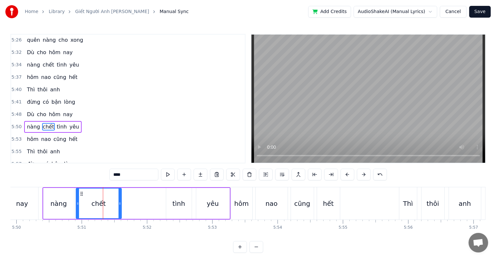
drag, startPoint x: 110, startPoint y: 203, endPoint x: 119, endPoint y: 203, distance: 9.1
click at [119, 203] on icon at bounding box center [120, 203] width 3 height 5
drag, startPoint x: 119, startPoint y: 203, endPoint x: 127, endPoint y: 203, distance: 7.5
click at [123, 203] on icon at bounding box center [121, 203] width 3 height 5
drag, startPoint x: 127, startPoint y: 203, endPoint x: 131, endPoint y: 203, distance: 3.9
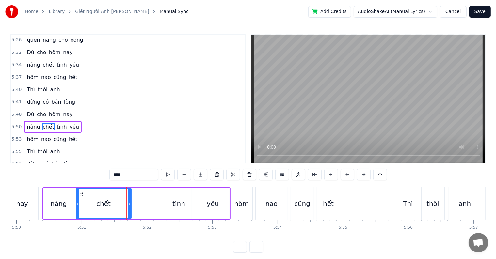
click at [131, 203] on icon at bounding box center [129, 203] width 3 height 5
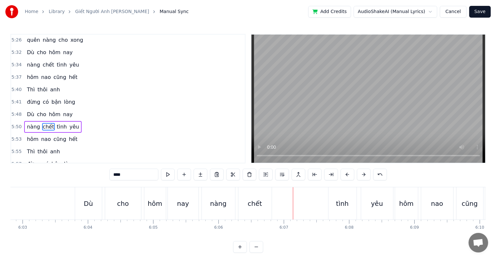
scroll to position [10, 0]
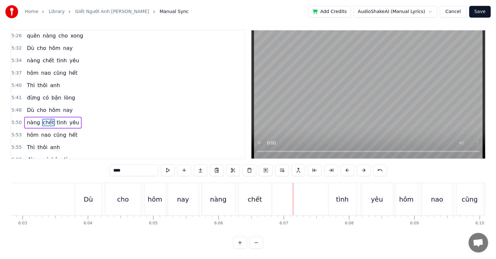
click at [255, 195] on div "chết" at bounding box center [255, 200] width 14 height 10
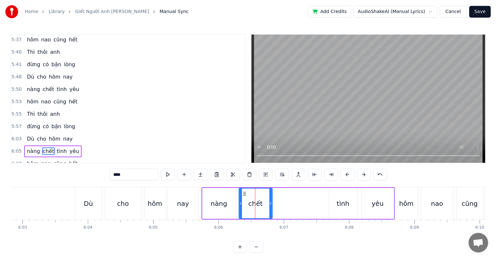
scroll to position [833, 0]
drag, startPoint x: 270, startPoint y: 202, endPoint x: 281, endPoint y: 203, distance: 10.8
click at [281, 203] on icon at bounding box center [281, 203] width 3 height 5
drag, startPoint x: 281, startPoint y: 203, endPoint x: 287, endPoint y: 203, distance: 5.9
click at [287, 203] on circle at bounding box center [286, 203] width 0 height 0
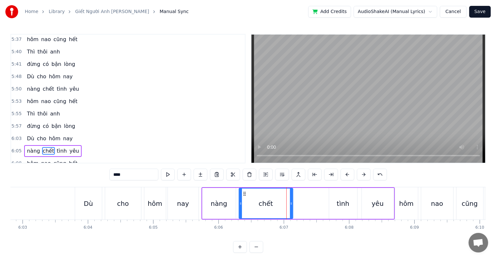
drag, startPoint x: 287, startPoint y: 203, endPoint x: 293, endPoint y: 203, distance: 5.9
click at [291, 203] on circle at bounding box center [291, 203] width 0 height 0
drag, startPoint x: 293, startPoint y: 203, endPoint x: 297, endPoint y: 203, distance: 4.6
click at [297, 203] on circle at bounding box center [297, 203] width 0 height 0
click at [216, 198] on div "nàng" at bounding box center [218, 203] width 33 height 31
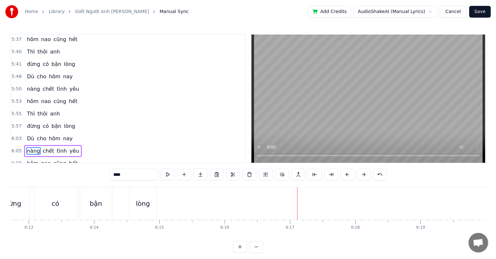
scroll to position [10, 0]
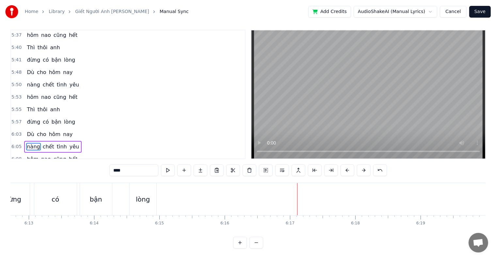
click at [150, 196] on div "lòng" at bounding box center [143, 199] width 27 height 32
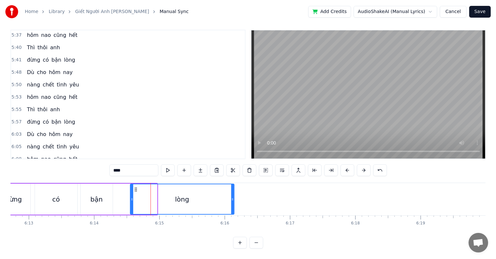
drag, startPoint x: 155, startPoint y: 194, endPoint x: 230, endPoint y: 194, distance: 75.1
click at [232, 197] on icon at bounding box center [232, 199] width 3 height 5
click at [24, 184] on div "đừng" at bounding box center [13, 199] width 33 height 31
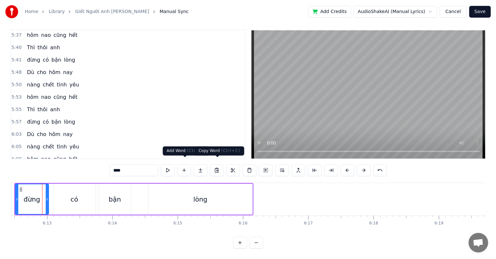
scroll to position [0, 24318]
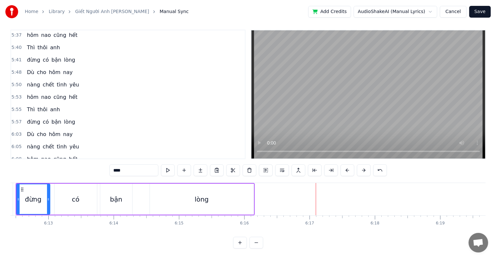
click at [29, 69] on span "Dù" at bounding box center [30, 73] width 8 height 8
type input "**"
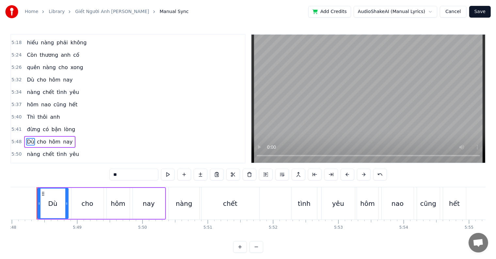
scroll to position [0, 22715]
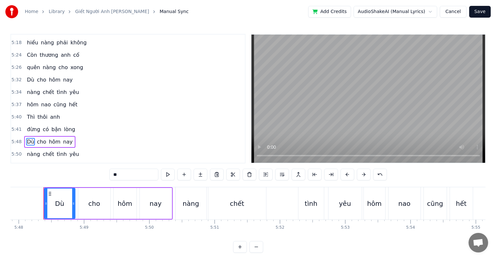
click at [29, 76] on span "Dù" at bounding box center [30, 80] width 8 height 8
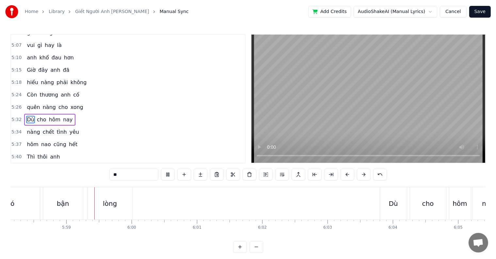
scroll to position [0, 23392]
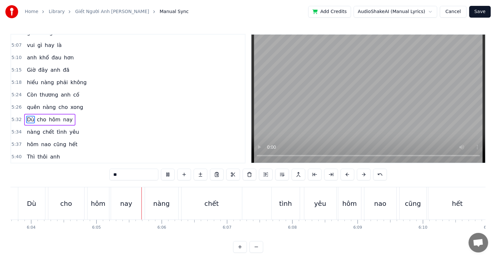
click at [482, 11] on button "Save" at bounding box center [480, 12] width 22 height 12
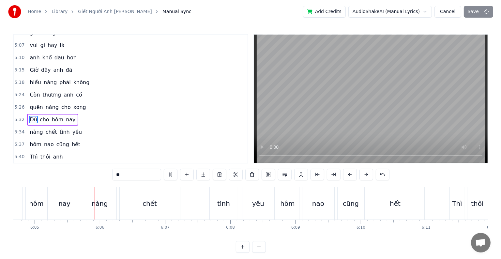
scroll to position [0, 23818]
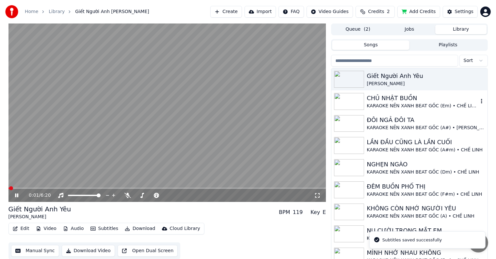
click at [390, 106] on div "KARAOKE NỀN XANH BEAT GỐC (Em) • CHẾ LINH" at bounding box center [422, 106] width 111 height 7
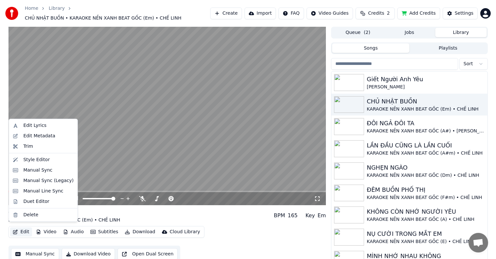
click at [23, 230] on button "Edit" at bounding box center [21, 232] width 22 height 9
click at [37, 136] on div "Edit Metadata" at bounding box center [39, 136] width 32 height 7
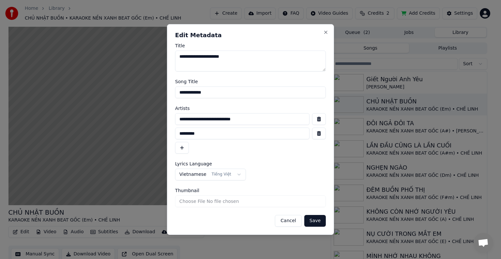
drag, startPoint x: 268, startPoint y: 118, endPoint x: 140, endPoint y: 117, distance: 128.3
click at [142, 117] on body "Home Library CHỦ NHẬT BUỒN • KARAOKE NỀN XANH BEAT GỐC (Em) • CHẾ LINH Create I…" at bounding box center [248, 129] width 496 height 259
click at [298, 225] on button "Cancel" at bounding box center [288, 221] width 26 height 12
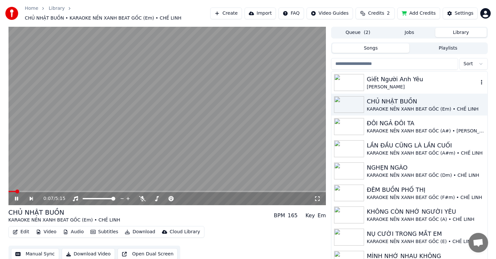
click at [393, 75] on div "Giết Người Anh Yêu" at bounding box center [422, 79] width 111 height 9
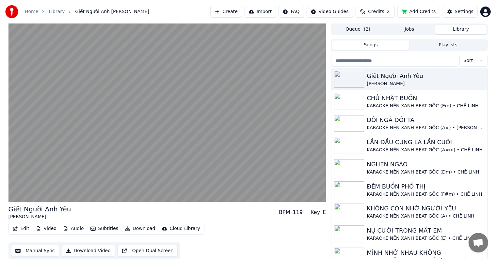
click at [22, 228] on button "Edit" at bounding box center [21, 228] width 22 height 9
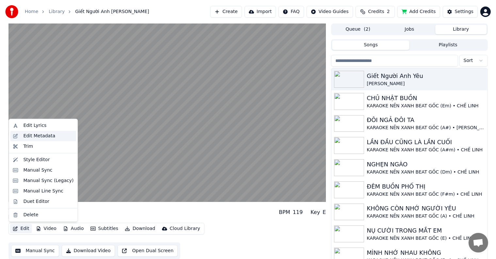
click at [38, 135] on div "Edit Metadata" at bounding box center [39, 136] width 32 height 7
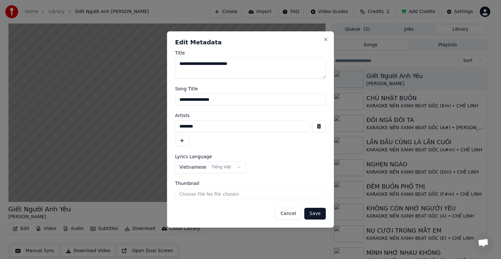
click at [201, 125] on input "********" at bounding box center [242, 126] width 135 height 12
drag, startPoint x: 222, startPoint y: 127, endPoint x: 168, endPoint y: 122, distance: 53.8
click at [172, 123] on div "**********" at bounding box center [250, 129] width 167 height 197
paste input "**********"
click at [251, 125] on input "**********" at bounding box center [242, 126] width 135 height 12
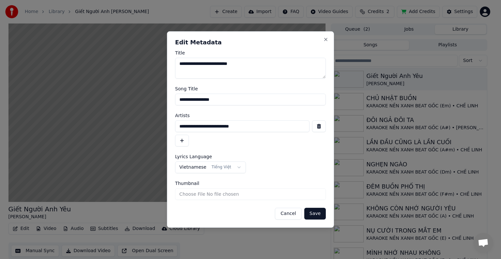
click at [184, 141] on button "button" at bounding box center [182, 141] width 14 height 12
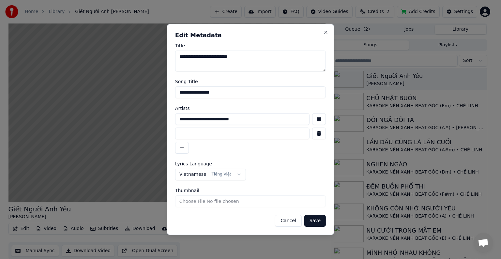
click at [258, 118] on input "**********" at bounding box center [242, 119] width 135 height 12
type input "**********"
click at [260, 133] on input at bounding box center [242, 134] width 135 height 12
type input "********"
drag, startPoint x: 230, startPoint y: 87, endPoint x: 146, endPoint y: 95, distance: 85.2
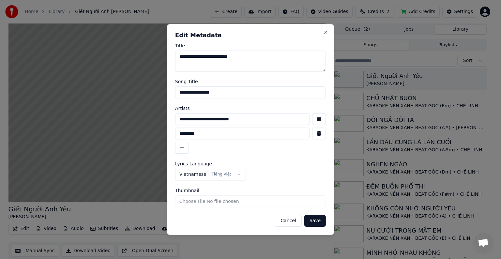
click at [148, 95] on body "Home Library Giết Người Anh Yêu • Chế Linh Create Import FAQ Video Guides Credi…" at bounding box center [248, 129] width 496 height 259
type input "*"
type input "**********"
click at [314, 222] on button "Save" at bounding box center [316, 221] width 22 height 12
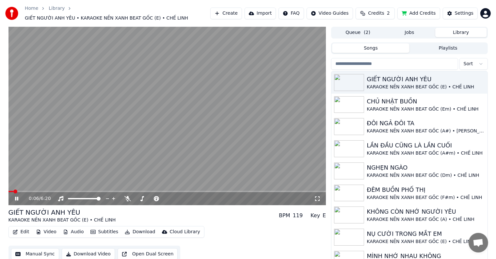
click at [13, 190] on span at bounding box center [15, 192] width 4 height 4
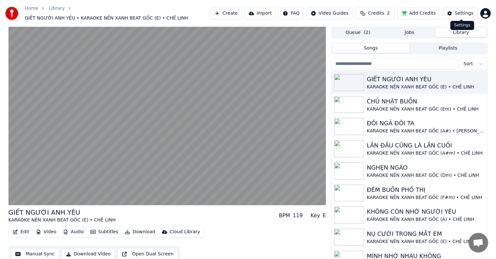
click at [462, 12] on div "Settings" at bounding box center [464, 13] width 19 height 7
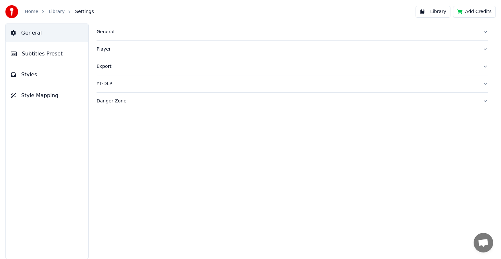
click at [54, 56] on span "Subtitles Preset" at bounding box center [42, 54] width 41 height 8
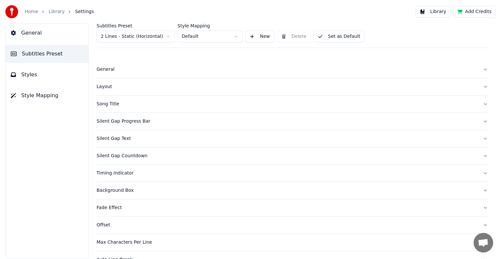
click at [439, 10] on button "Library" at bounding box center [433, 12] width 35 height 12
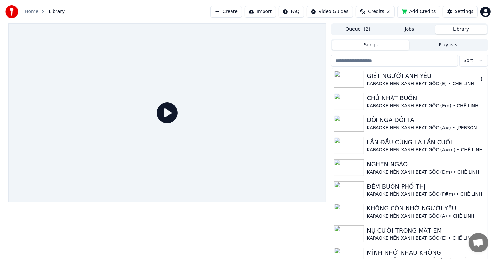
drag, startPoint x: 396, startPoint y: 79, endPoint x: 388, endPoint y: 83, distance: 8.8
click at [395, 81] on div "GIẾT NGƯỜI ANH YÊU KARAOKE NỀN XANH BEAT GỐC (E) • CHẾ LINH" at bounding box center [422, 80] width 111 height 16
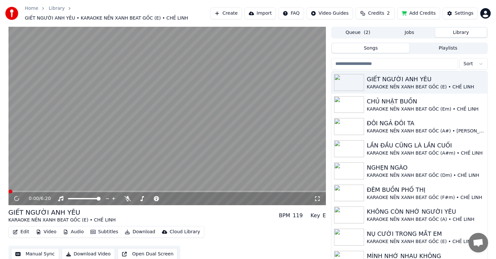
click at [48, 186] on video at bounding box center [167, 116] width 318 height 179
click at [51, 186] on video at bounding box center [167, 116] width 318 height 179
click at [40, 190] on span at bounding box center [42, 192] width 4 height 4
click at [15, 197] on icon at bounding box center [17, 199] width 4 height 5
click at [464, 12] on div "Settings" at bounding box center [464, 13] width 19 height 7
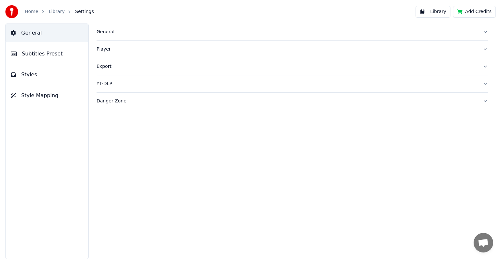
click at [47, 52] on span "Subtitles Preset" at bounding box center [42, 54] width 41 height 8
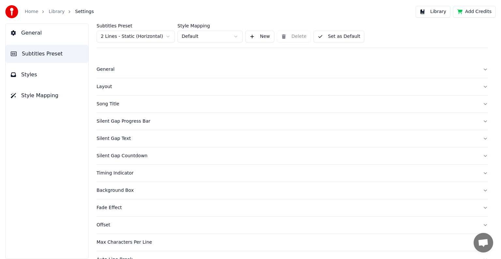
click at [110, 102] on div "Song Title" at bounding box center [287, 104] width 381 height 7
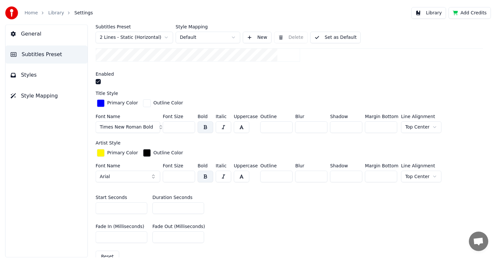
scroll to position [196, 0]
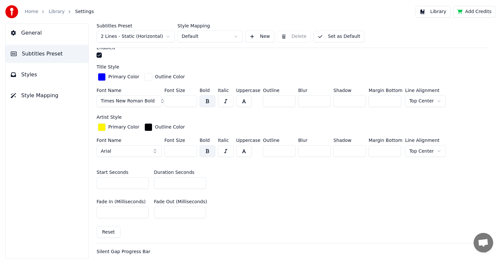
drag, startPoint x: 175, startPoint y: 182, endPoint x: 148, endPoint y: 180, distance: 26.9
click at [148, 180] on div "Start Seconds * Duration Seconds **" at bounding box center [293, 179] width 392 height 29
type input "**"
click at [439, 11] on button "Library" at bounding box center [433, 12] width 35 height 12
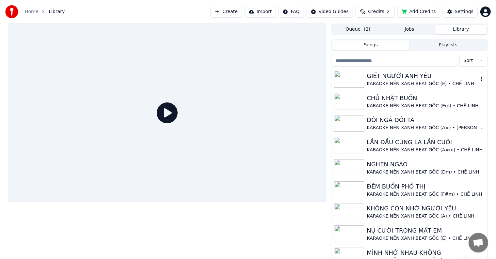
click at [395, 78] on div "GIẾT NGƯỜI ANH YÊU" at bounding box center [422, 76] width 111 height 9
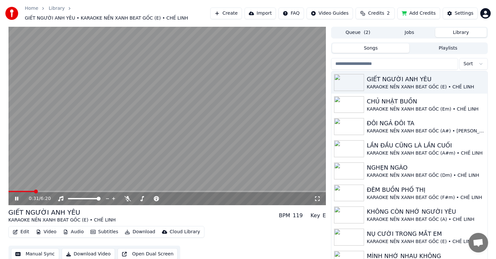
click at [34, 190] on span at bounding box center [36, 192] width 4 height 4
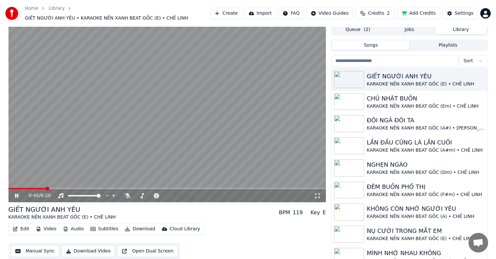
click at [84, 247] on button "Download Video" at bounding box center [88, 252] width 53 height 12
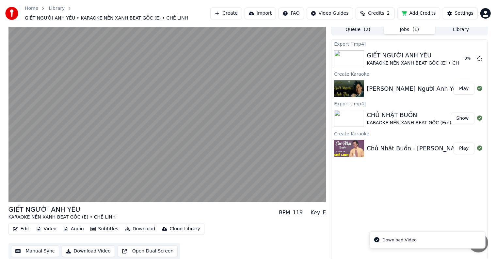
scroll to position [0, 0]
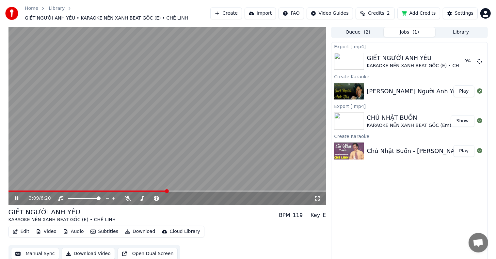
click at [112, 113] on video at bounding box center [167, 115] width 318 height 179
click at [355, 202] on div "Export [.mp4] GIẾT NGƯỜI ANH YÊU KARAOKE NỀN XANH BEAT GỐC (E) • CHẾ LINH 52 % …" at bounding box center [409, 152] width 156 height 220
click at [358, 27] on button "Queue ( 2 )" at bounding box center [358, 31] width 52 height 9
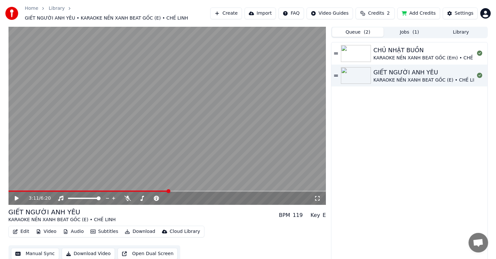
click at [393, 114] on div "CHỦ NHẬT BUỒN KARAOKE NỀN XANH BEAT GỐC (Em) • CHẾ LINH GIẾT NGƯỜI ANH YÊU KARA…" at bounding box center [409, 152] width 156 height 220
click at [401, 27] on button "Jobs ( 1 )" at bounding box center [410, 31] width 52 height 9
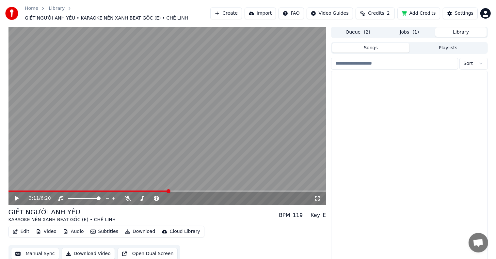
click at [460, 27] on button "Library" at bounding box center [461, 31] width 52 height 9
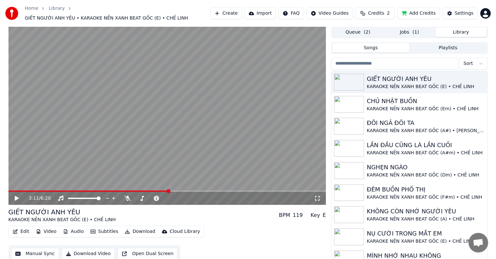
scroll to position [0, 0]
click at [405, 32] on button "Jobs ( 1 )" at bounding box center [410, 32] width 52 height 9
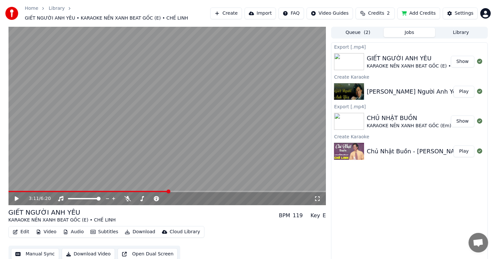
click at [462, 60] on button "Show" at bounding box center [463, 62] width 24 height 12
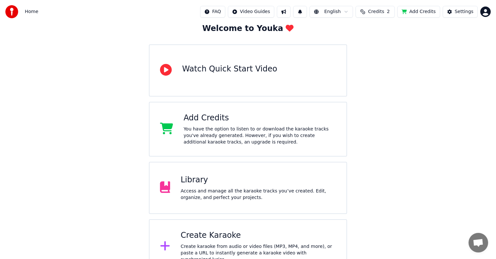
scroll to position [51, 0]
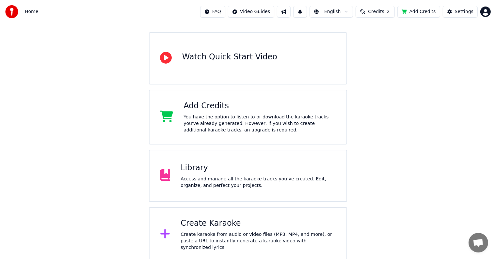
click at [201, 176] on div "Access and manage all the karaoke tracks you’ve created. Edit, organize, and pe…" at bounding box center [258, 182] width 155 height 13
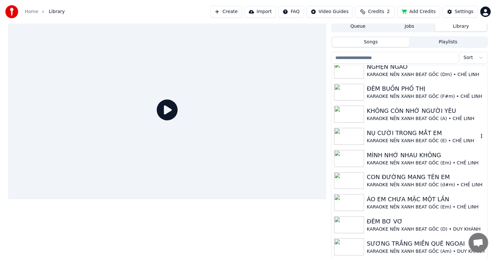
scroll to position [98, 0]
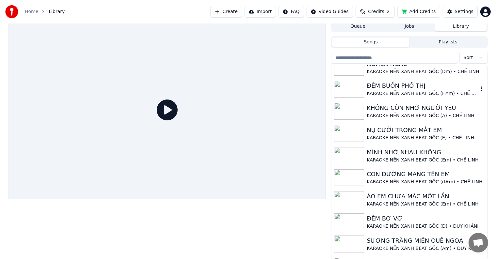
click at [395, 88] on div "ĐÊM BUỒN PHỐ THỊ" at bounding box center [422, 85] width 111 height 9
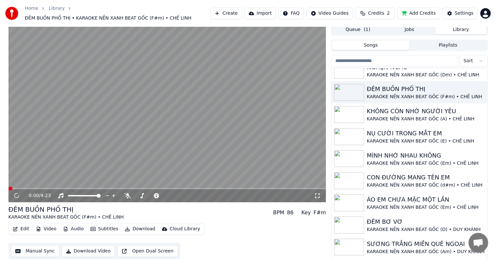
click at [318, 193] on icon at bounding box center [317, 195] width 7 height 5
